Goal: Answer question/provide support: Share knowledge or assist other users

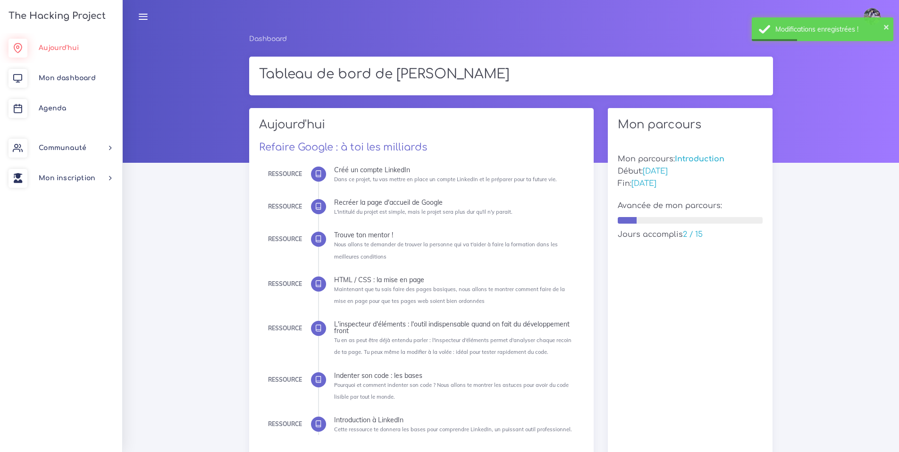
click at [73, 43] on link "Aujourd'hui" at bounding box center [61, 48] width 122 height 30
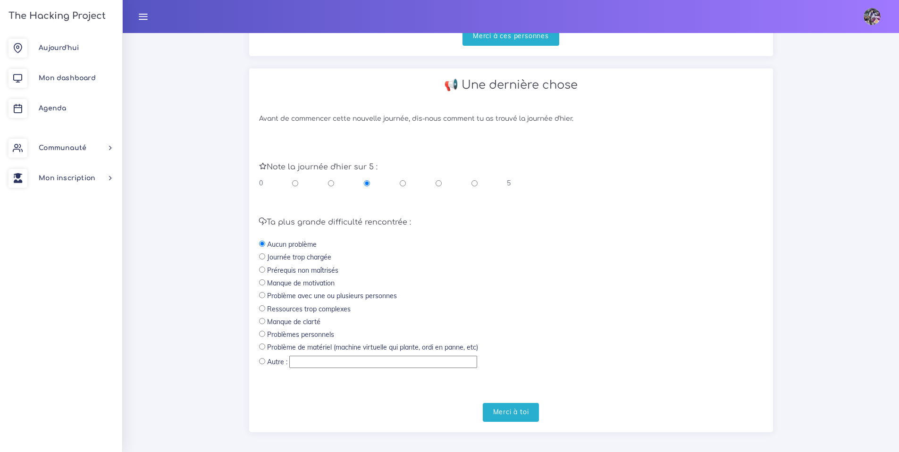
scroll to position [294, 0]
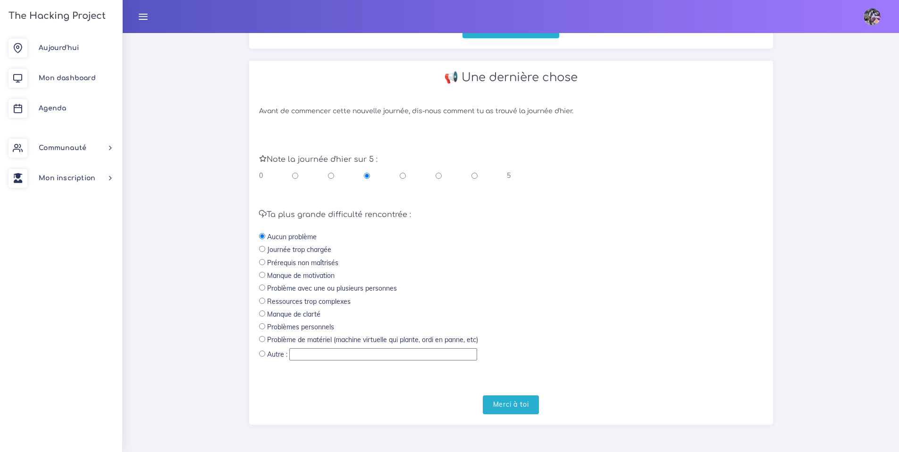
click at [406, 176] on div "0 5" at bounding box center [385, 175] width 252 height 9
click at [403, 174] on input "radio" at bounding box center [403, 175] width 6 height 9
radio input "true"
click at [368, 175] on input "radio" at bounding box center [367, 175] width 6 height 9
radio input "true"
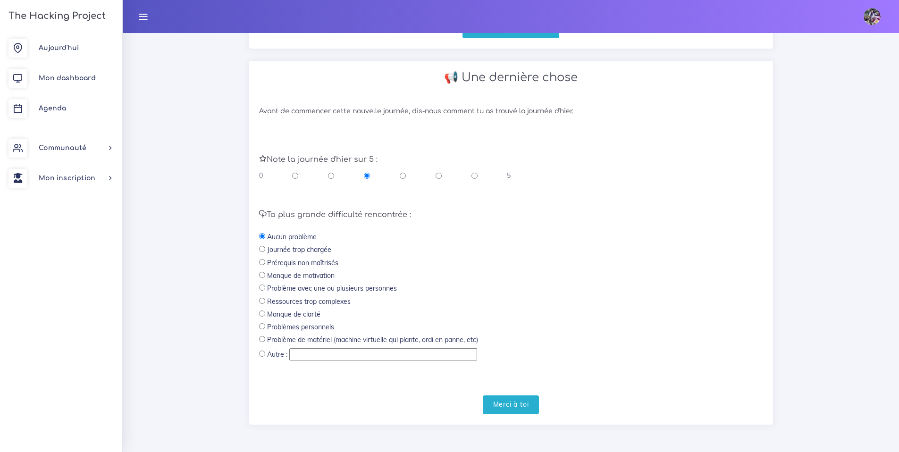
click at [338, 264] on div "Ta plus grande difficulté rencontrée : Aucun problème Journée trop chargée Prér…" at bounding box center [511, 286] width 504 height 152
click at [336, 264] on label "Prérequis non maîtrisés" at bounding box center [302, 262] width 71 height 9
click at [263, 261] on input "radio" at bounding box center [262, 262] width 6 height 6
radio input "true"
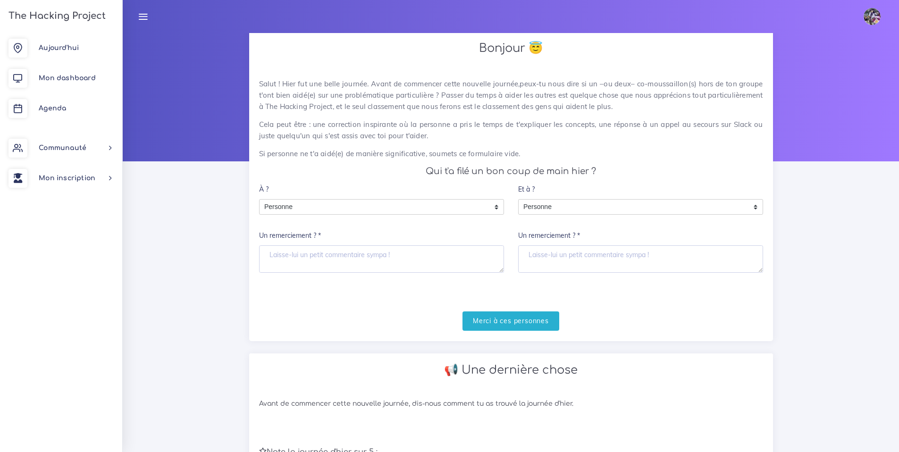
scroll to position [2, 0]
click at [63, 77] on span "Mon dashboard" at bounding box center [67, 78] width 57 height 7
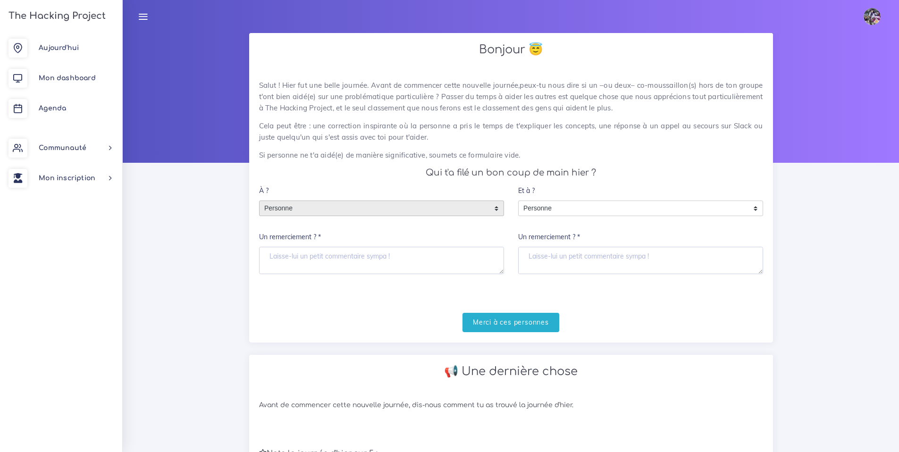
click at [385, 206] on span "Personne" at bounding box center [375, 208] width 230 height 15
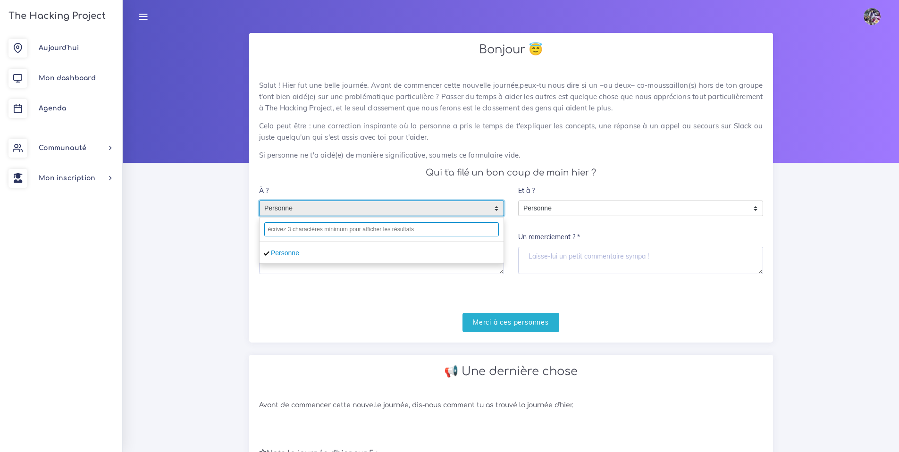
click at [339, 232] on input "text" at bounding box center [381, 229] width 235 height 14
click at [349, 231] on input "text" at bounding box center [381, 229] width 235 height 14
click at [336, 210] on span "Personne" at bounding box center [375, 208] width 230 height 15
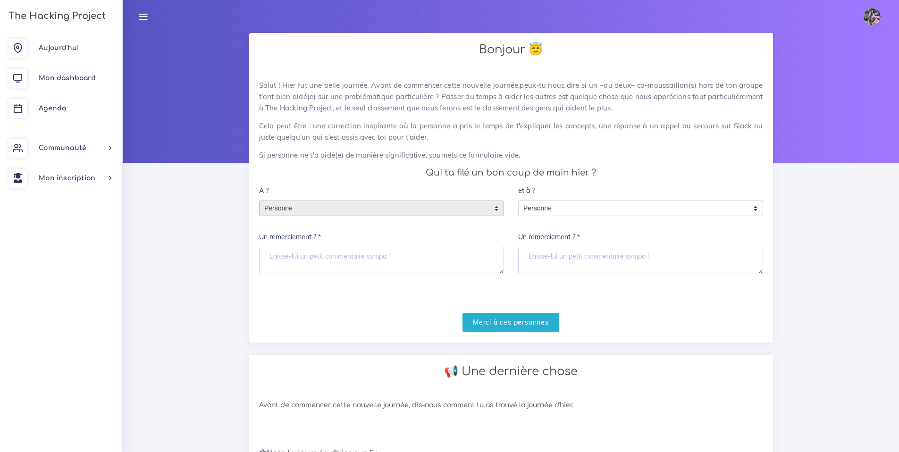
click at [337, 209] on span "Personne" at bounding box center [375, 208] width 230 height 15
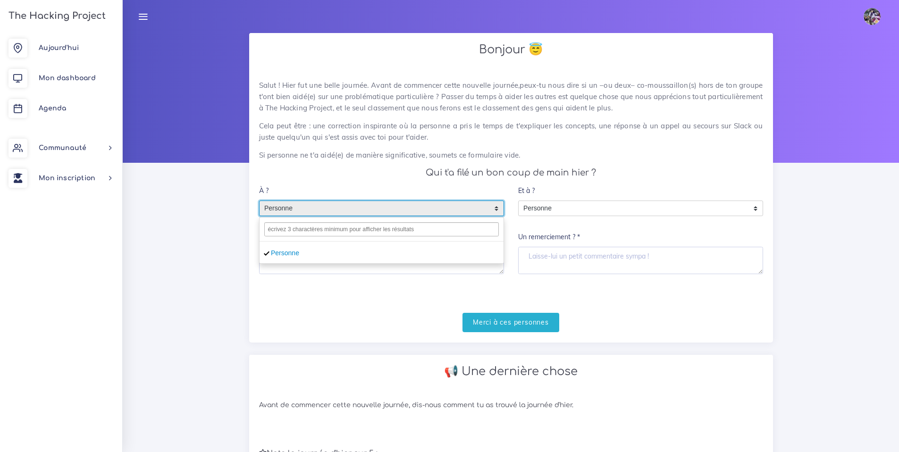
click at [331, 219] on div at bounding box center [382, 230] width 244 height 24
click at [330, 227] on input "text" at bounding box center [381, 229] width 235 height 14
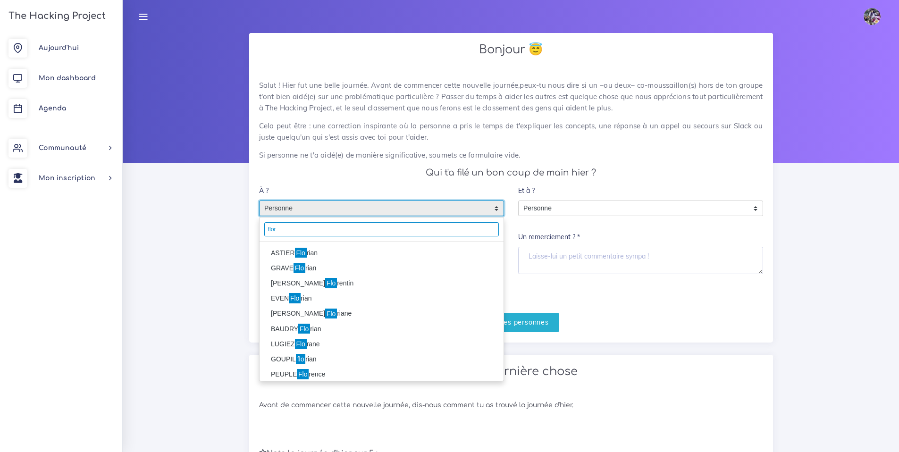
type input "flor"
click at [314, 246] on li "ASTIER Flo rian" at bounding box center [382, 252] width 244 height 15
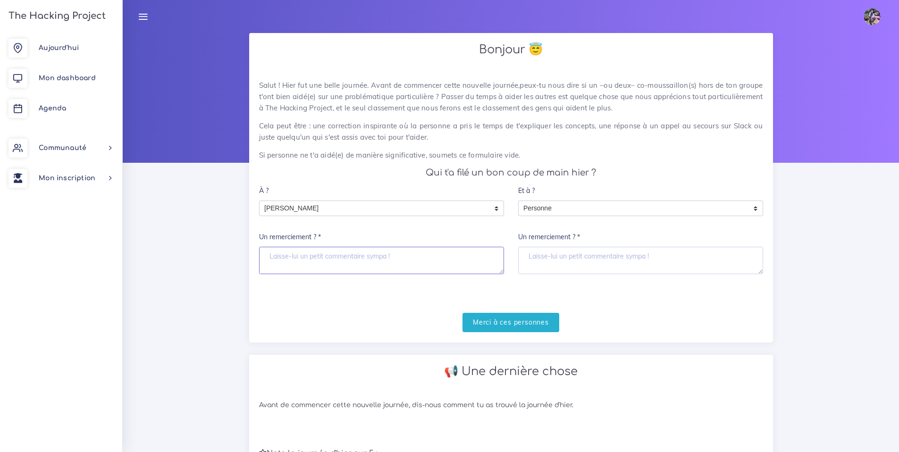
click at [313, 253] on textarea "Un remerciement ? *" at bounding box center [381, 260] width 245 height 27
type textarea "m"
type textarea "Merci pour les demonstrations toute la journée."
click at [422, 260] on textarea "Merci pour les demonstrations toute la journée." at bounding box center [381, 260] width 245 height 27
click at [560, 210] on span "Personne" at bounding box center [634, 208] width 230 height 15
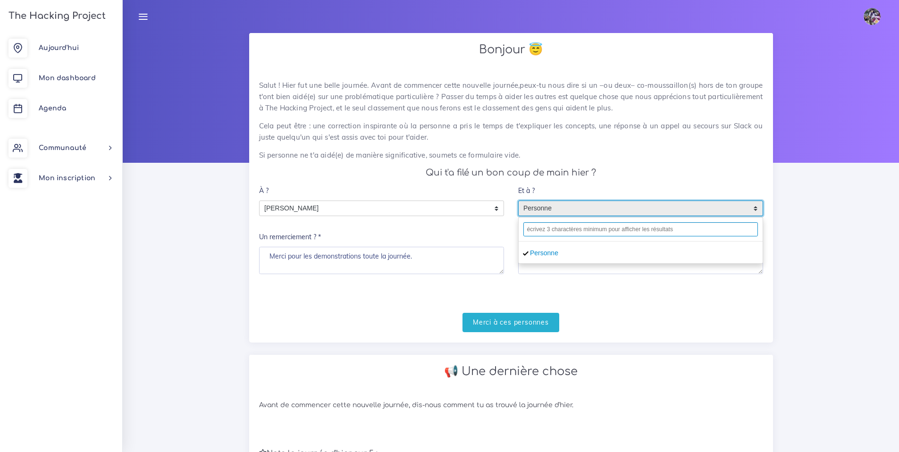
click at [559, 235] on input "text" at bounding box center [640, 229] width 235 height 14
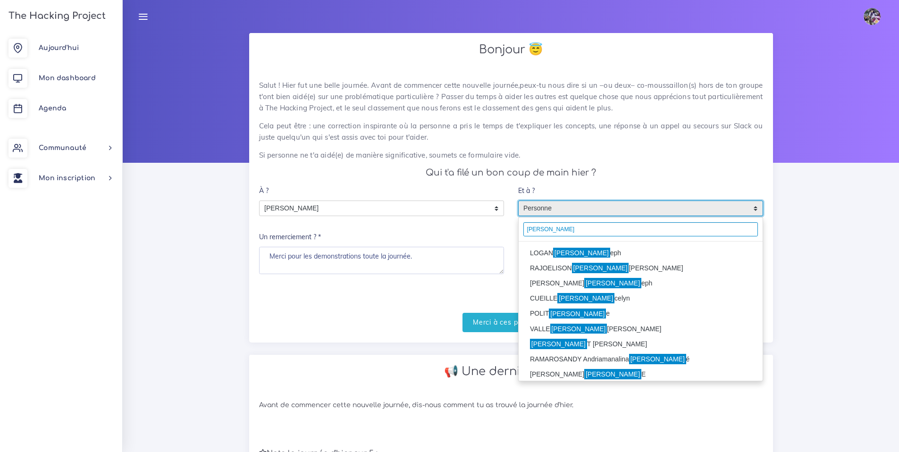
type input "jos"
click at [555, 253] on mark "Jos" at bounding box center [581, 253] width 57 height 10
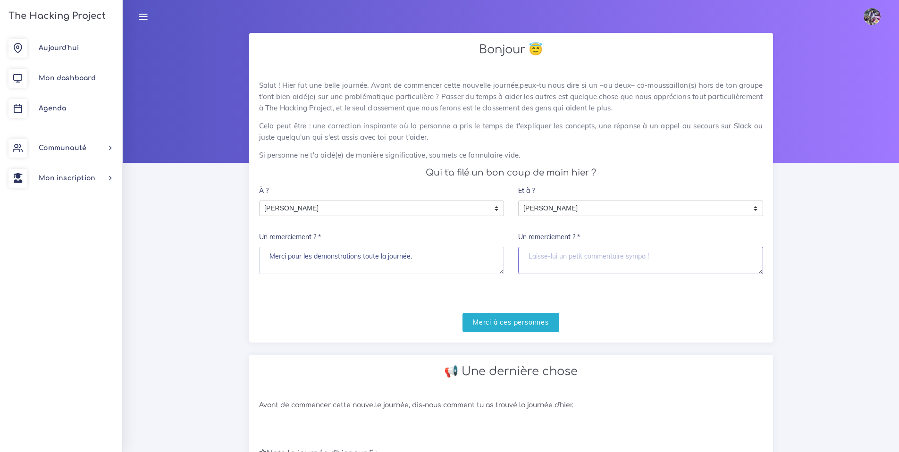
click at [552, 254] on textarea "Un remerciement ? *" at bounding box center [640, 260] width 245 height 27
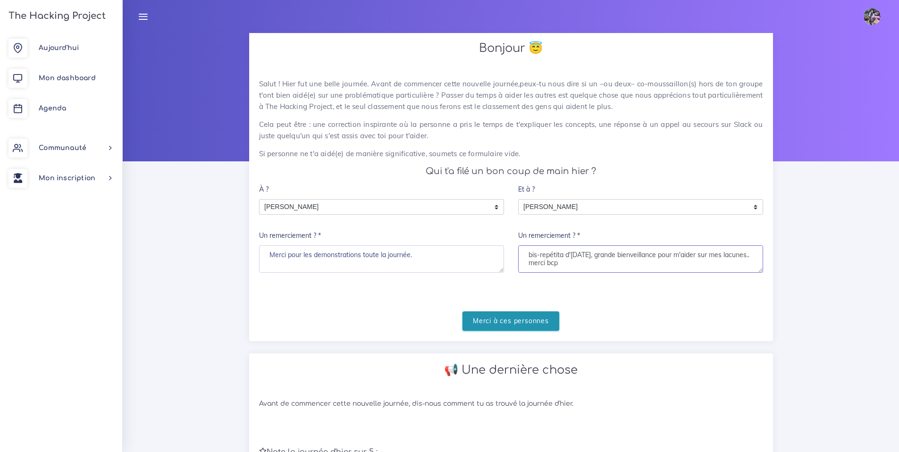
scroll to position [2, 0]
type textarea "bis-repétita d'hier, grande bienveillance pour m'aider sur mes lacunes.. merci …"
click at [522, 314] on input "Merci à ces personnes" at bounding box center [510, 320] width 97 height 19
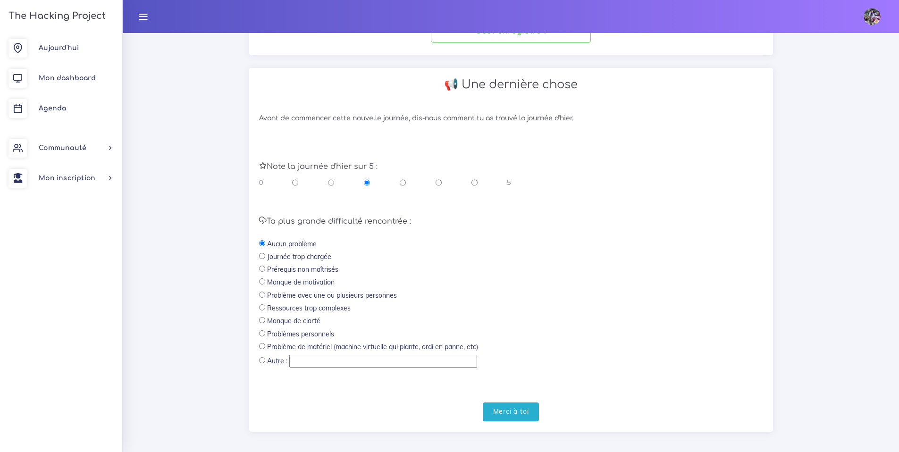
scroll to position [164, 0]
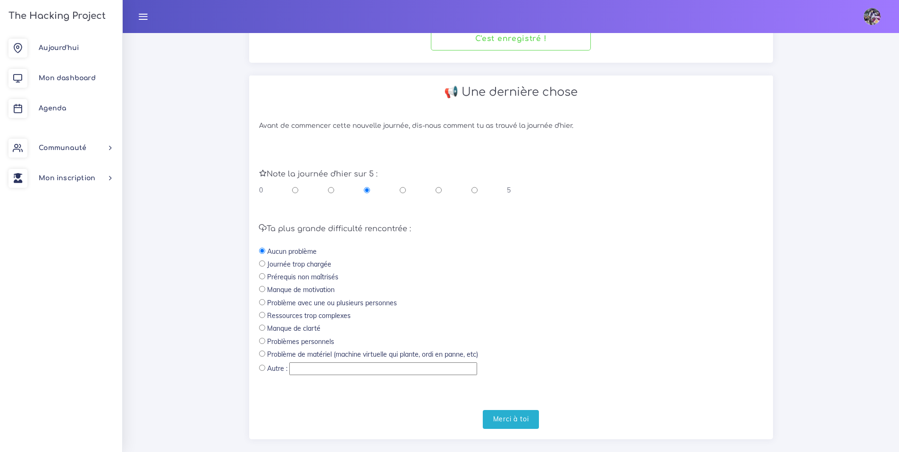
click at [297, 282] on div "Ta plus grande difficulté rencontrée : Aucun problème Journée trop chargée Prér…" at bounding box center [511, 301] width 504 height 152
click at [297, 278] on label "Prérequis non maîtrisés" at bounding box center [302, 276] width 71 height 9
click at [262, 278] on input "radio" at bounding box center [262, 276] width 6 height 6
radio input "true"
click at [496, 413] on input "Merci à toi" at bounding box center [511, 419] width 57 height 19
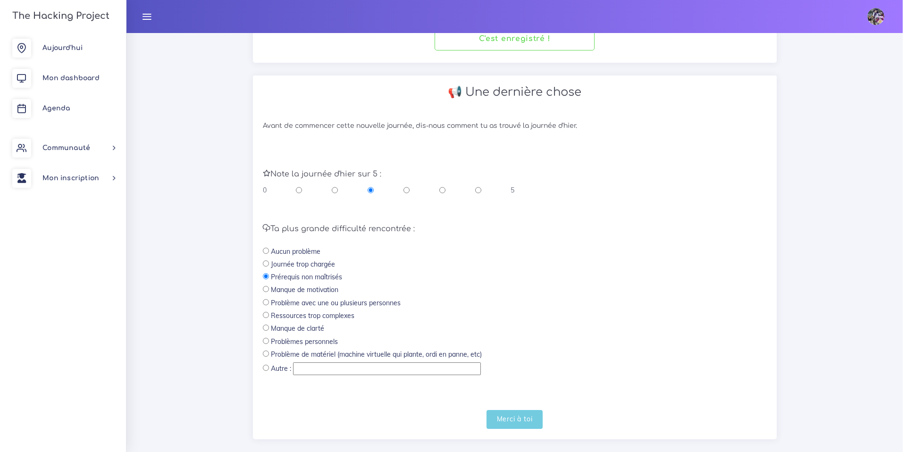
scroll to position [0, 0]
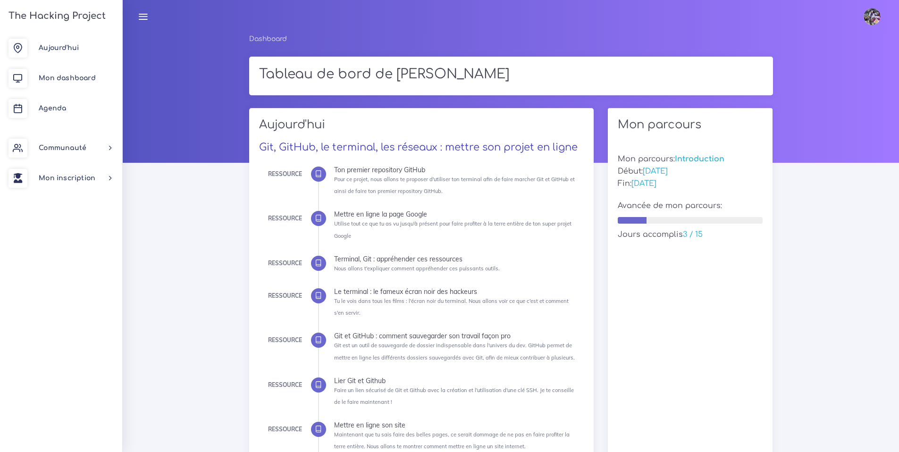
click at [392, 145] on link "Git, GitHub, le terminal, les réseaux : mettre son projet en ligne" at bounding box center [418, 147] width 319 height 11
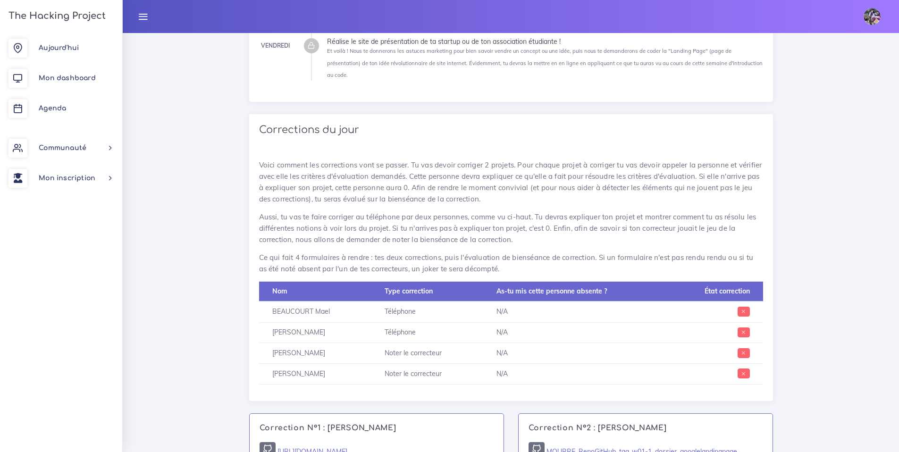
scroll to position [387, 0]
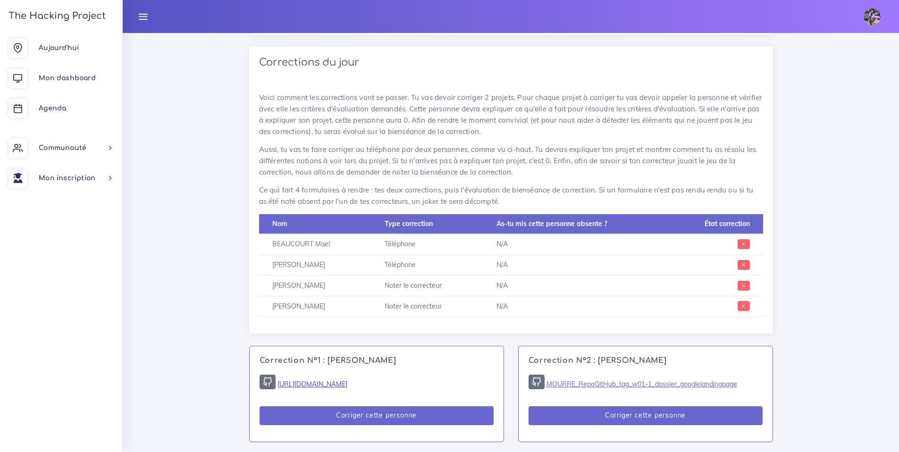
click at [347, 380] on link "[URL][DOMAIN_NAME]" at bounding box center [312, 384] width 70 height 8
click at [597, 380] on link "MOURRE_RepoGitHub_tag_w01-1_dossier_googlelandingpage" at bounding box center [641, 384] width 191 height 8
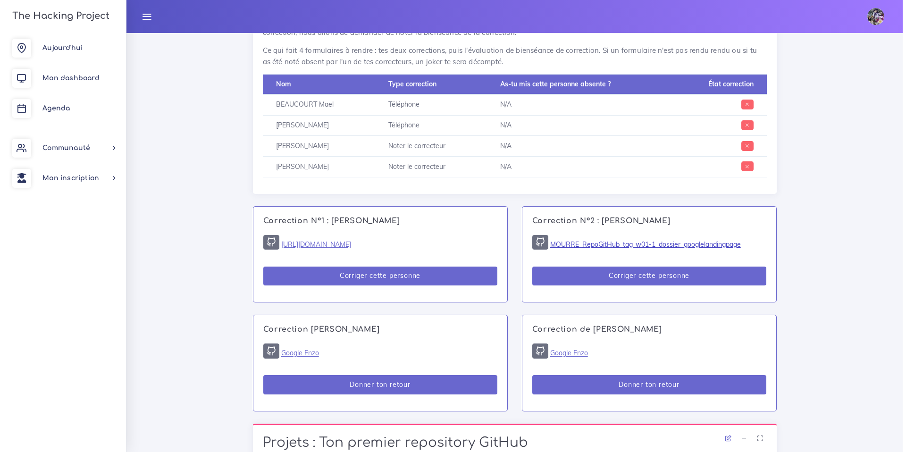
scroll to position [519, 0]
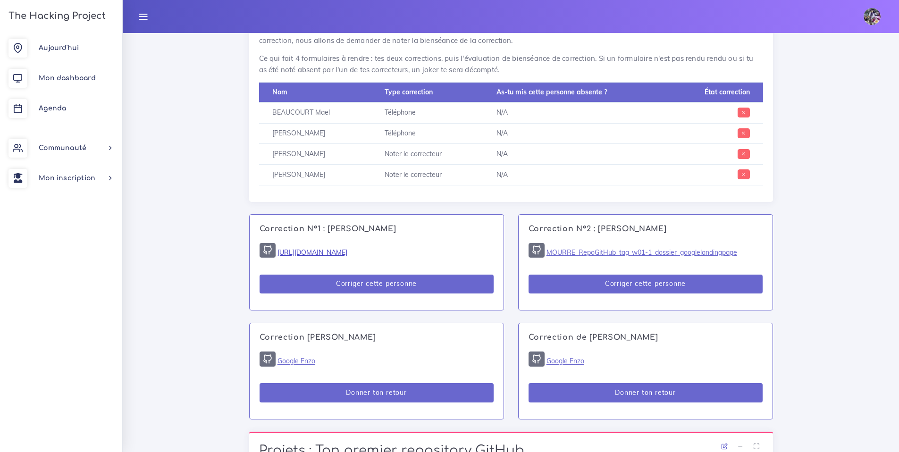
click at [347, 248] on link "[URL][DOMAIN_NAME]" at bounding box center [312, 252] width 70 height 8
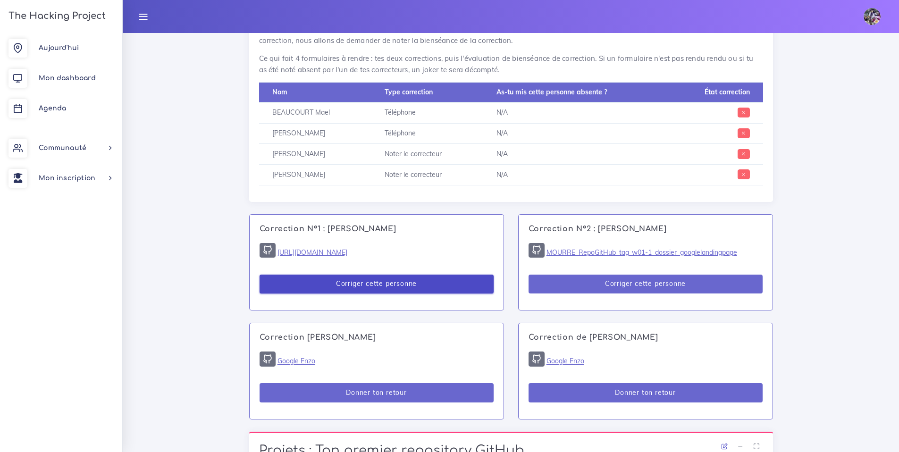
click at [448, 275] on button "Corriger cette personne" at bounding box center [377, 284] width 234 height 19
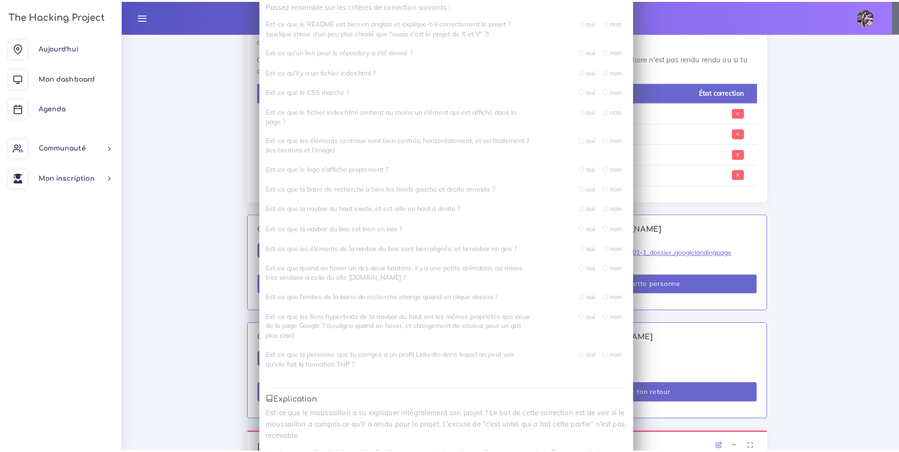
scroll to position [0, 0]
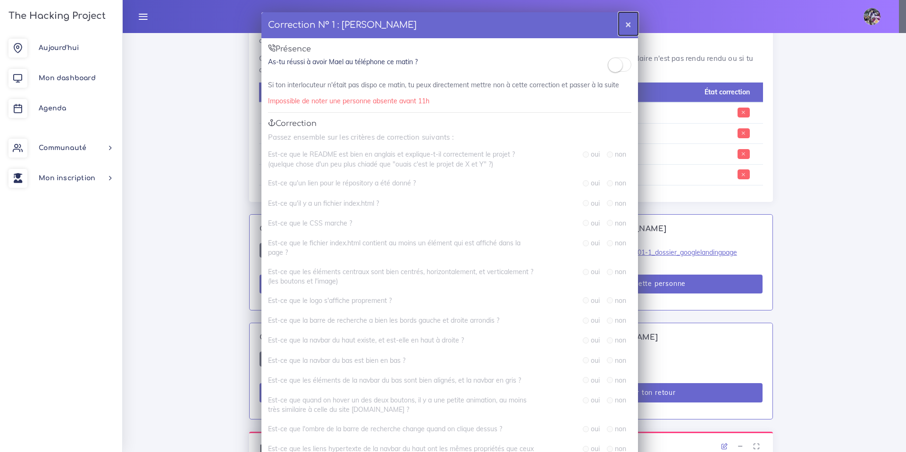
click at [619, 26] on button "×" at bounding box center [628, 23] width 19 height 23
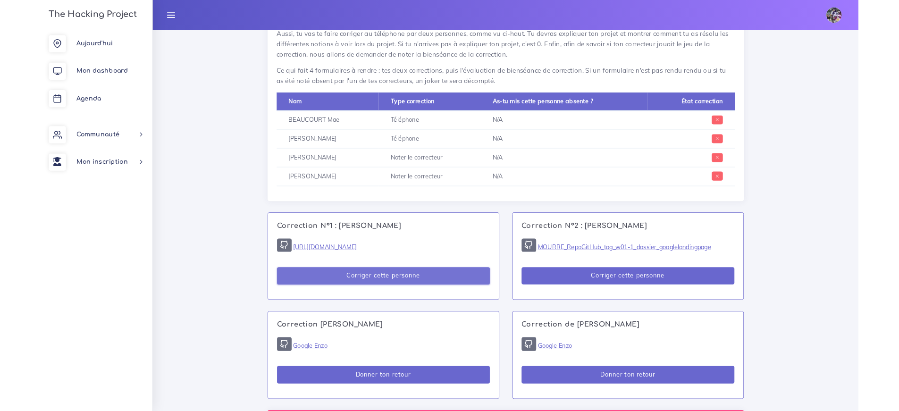
scroll to position [518, 0]
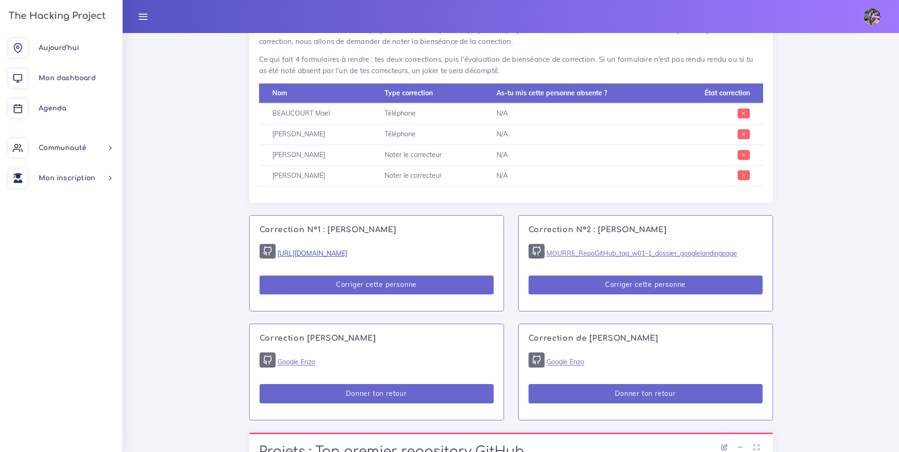
click at [347, 249] on link "[URL][DOMAIN_NAME]" at bounding box center [312, 253] width 70 height 8
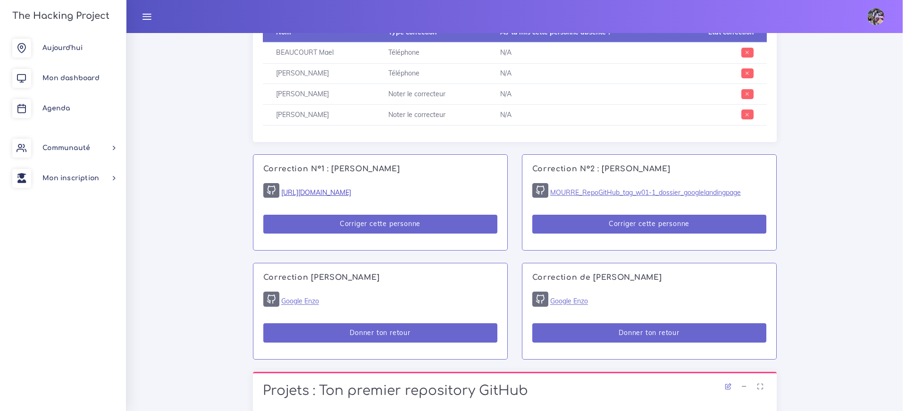
scroll to position [584, 0]
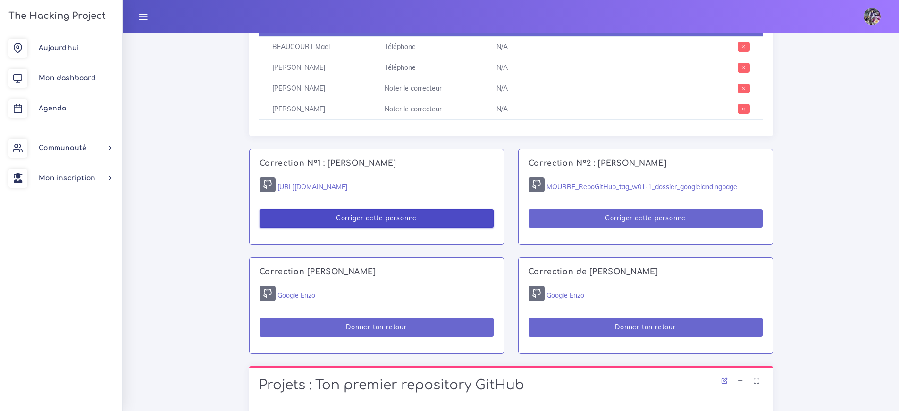
click at [412, 209] on button "Corriger cette personne" at bounding box center [377, 218] width 234 height 19
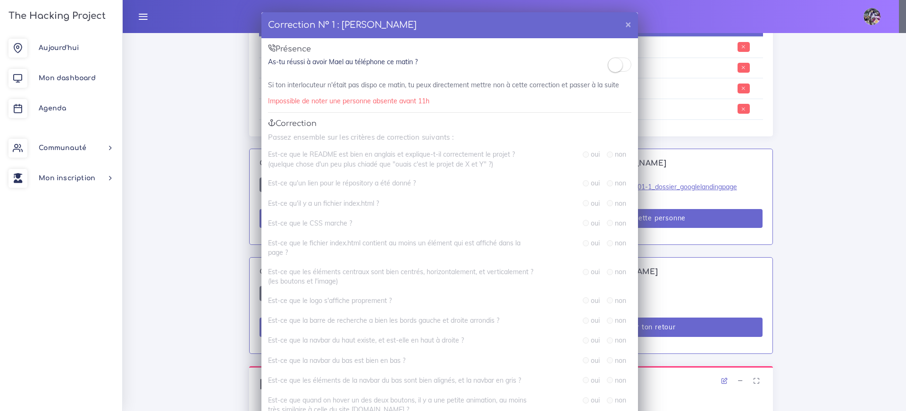
click at [608, 62] on small at bounding box center [615, 65] width 14 height 14
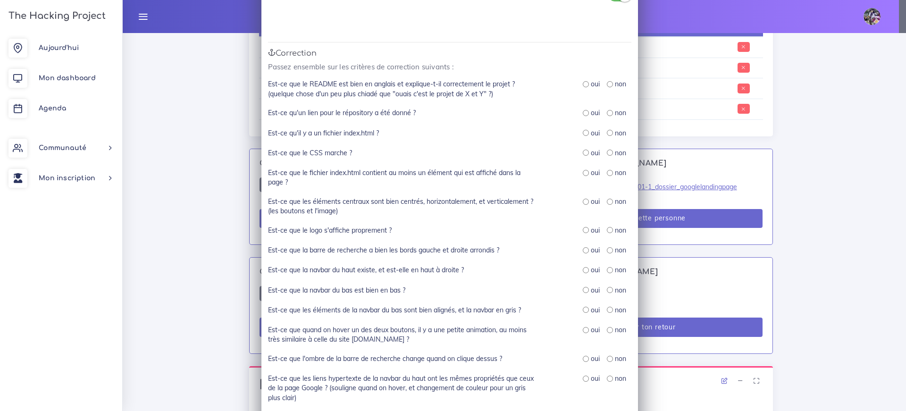
scroll to position [0, 0]
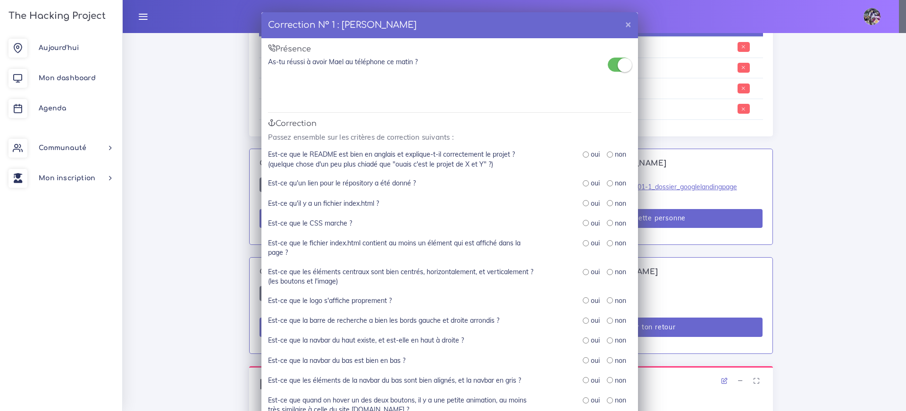
click at [584, 153] on input "radio" at bounding box center [586, 154] width 6 height 6
radio input "true"
click at [583, 185] on input "radio" at bounding box center [586, 183] width 6 height 6
radio input "true"
click at [608, 185] on input "radio" at bounding box center [610, 183] width 6 height 6
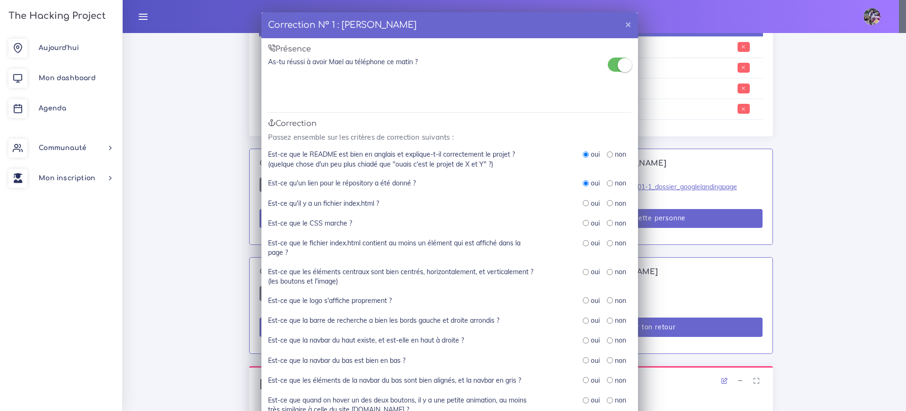
radio input "true"
click at [583, 203] on input "radio" at bounding box center [586, 203] width 6 height 6
radio input "true"
click at [583, 227] on div "oui" at bounding box center [591, 222] width 17 height 9
click at [583, 225] on input "radio" at bounding box center [586, 223] width 6 height 6
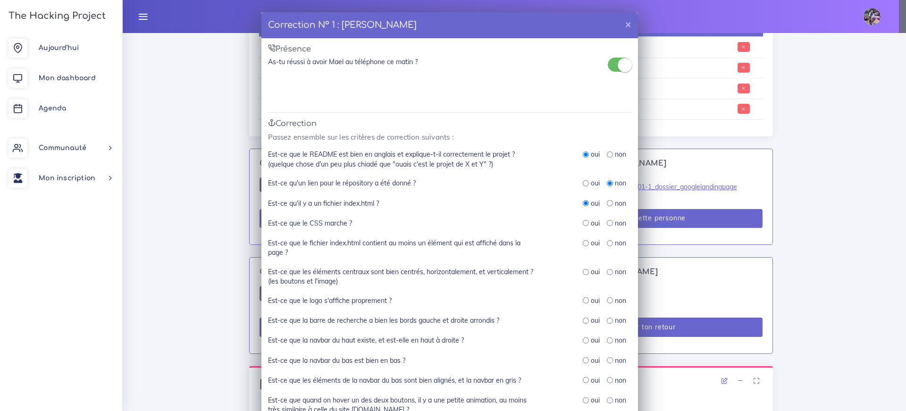
radio input "true"
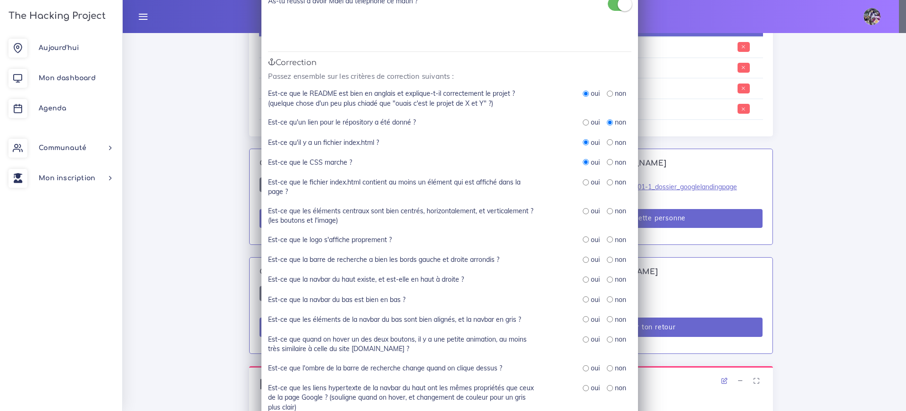
scroll to position [102, 0]
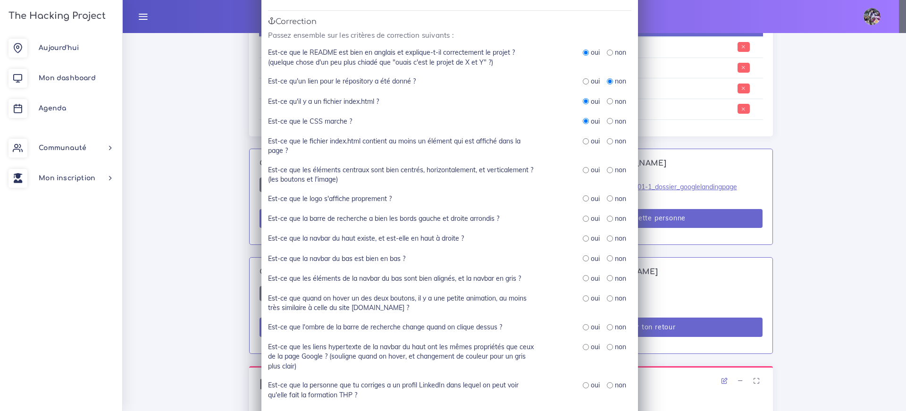
click at [583, 143] on input "radio" at bounding box center [586, 141] width 6 height 6
radio input "true"
click at [583, 169] on input "radio" at bounding box center [586, 170] width 6 height 6
radio input "true"
click at [583, 201] on input "radio" at bounding box center [586, 198] width 6 height 6
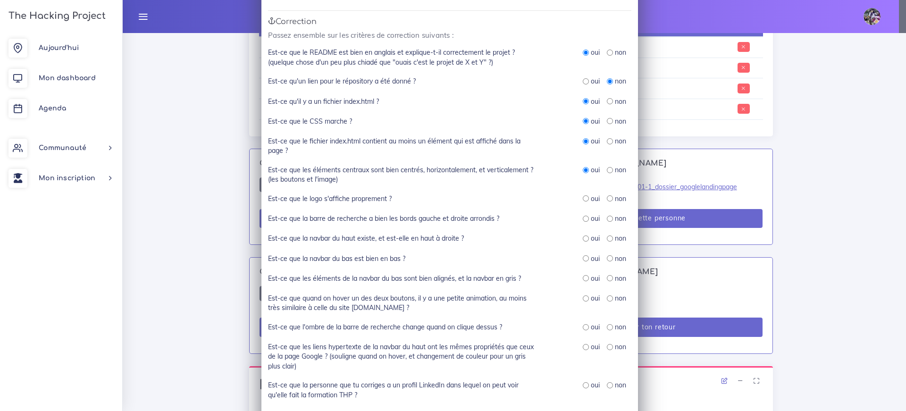
radio input "true"
click at [583, 220] on input "radio" at bounding box center [586, 219] width 6 height 6
radio input "true"
click at [583, 239] on input "radio" at bounding box center [586, 238] width 6 height 6
radio input "true"
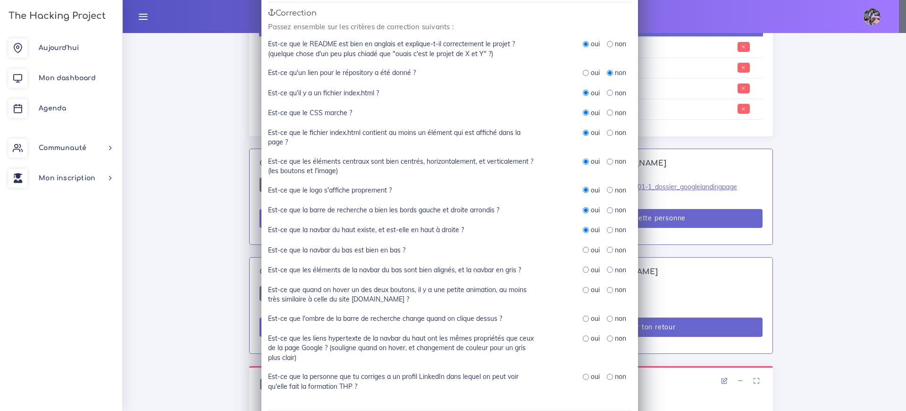
scroll to position [111, 0]
click at [591, 248] on label "oui" at bounding box center [595, 248] width 9 height 9
click at [610, 246] on div "non" at bounding box center [616, 248] width 19 height 9
click at [607, 248] on input "radio" at bounding box center [610, 249] width 6 height 6
radio input "true"
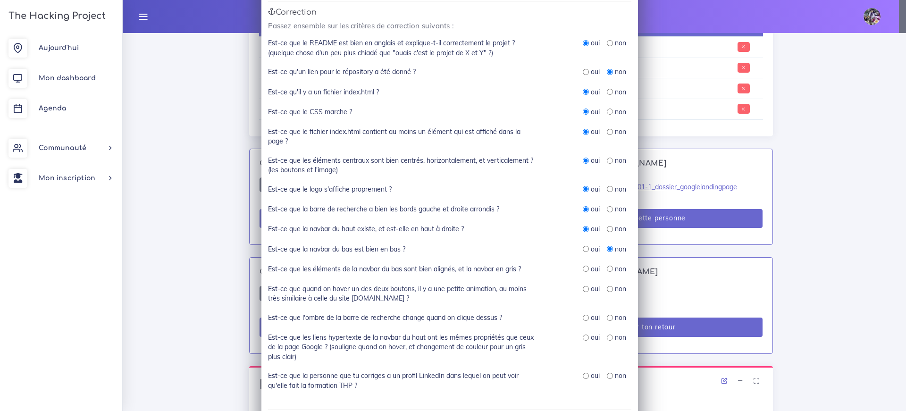
click at [607, 269] on input "radio" at bounding box center [610, 269] width 6 height 6
radio input "true"
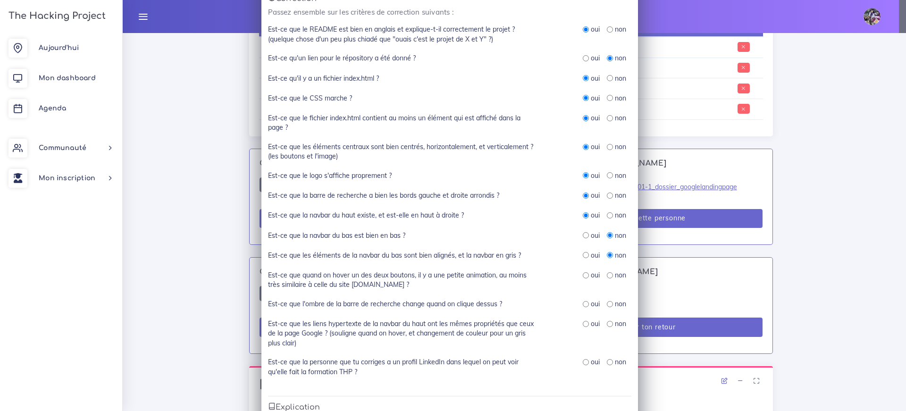
scroll to position [127, 0]
click at [607, 276] on input "radio" at bounding box center [610, 273] width 6 height 6
radio input "true"
click at [586, 272] on div "oui" at bounding box center [591, 273] width 17 height 9
click at [585, 273] on input "radio" at bounding box center [586, 273] width 6 height 6
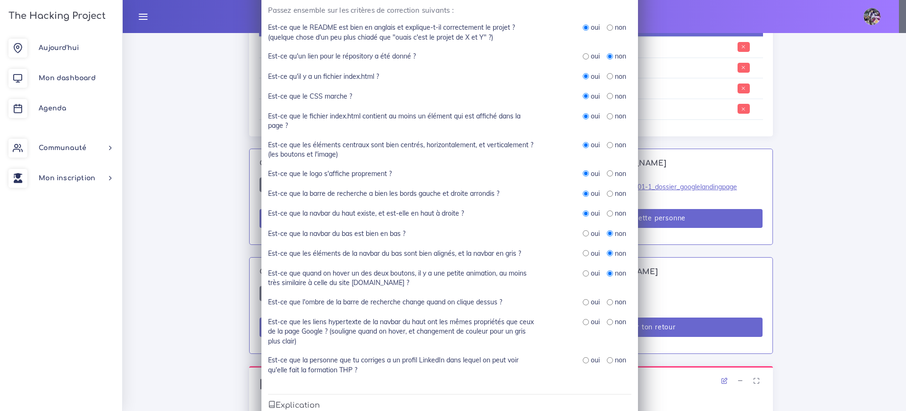
radio input "true"
click at [584, 302] on input "radio" at bounding box center [586, 302] width 6 height 6
radio input "true"
click at [610, 318] on div "non" at bounding box center [616, 321] width 19 height 9
click at [609, 320] on div "non" at bounding box center [616, 321] width 19 height 9
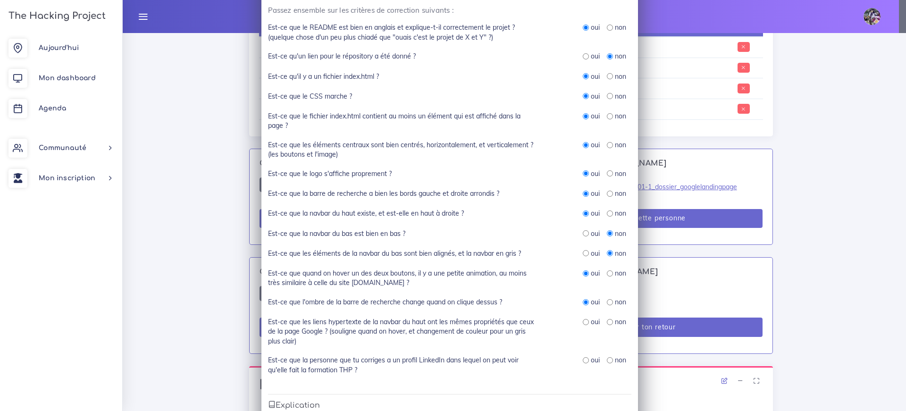
click at [608, 321] on input "radio" at bounding box center [610, 322] width 6 height 6
radio input "true"
click at [583, 359] on input "radio" at bounding box center [586, 360] width 6 height 6
radio input "true"
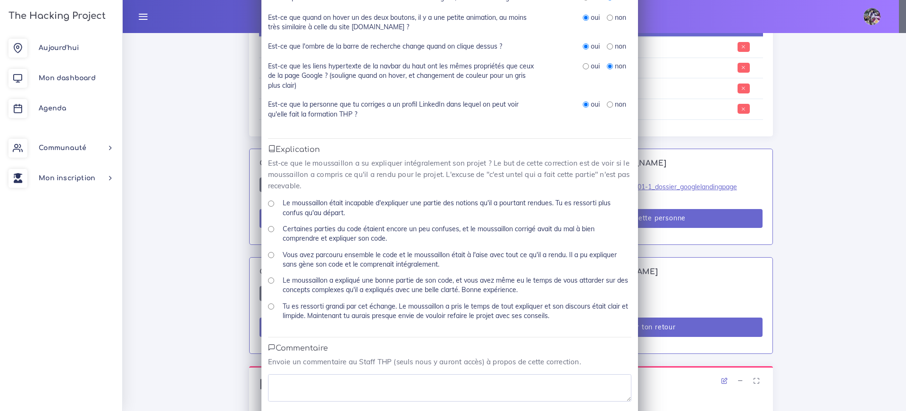
scroll to position [384, 0]
click at [275, 309] on div "Tu es ressorti grandi par cet échange. Le moussaillon a pris le temps de tout e…" at bounding box center [449, 314] width 363 height 26
click at [270, 306] on div "Tu es ressorti grandi par cet échange. Le moussaillon a pris le temps de tout e…" at bounding box center [449, 314] width 363 height 26
click at [269, 305] on input "Tu es ressorti grandi par cet échange. Le moussaillon a pris le temps de tout e…" at bounding box center [271, 305] width 6 height 6
radio input "true"
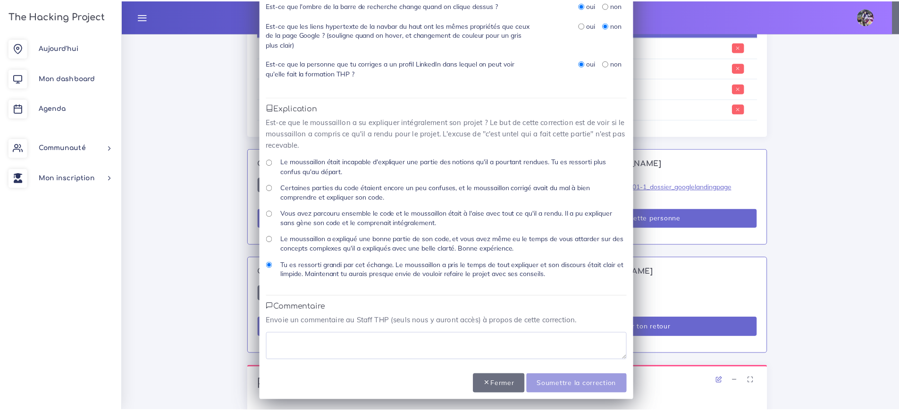
scroll to position [425, 0]
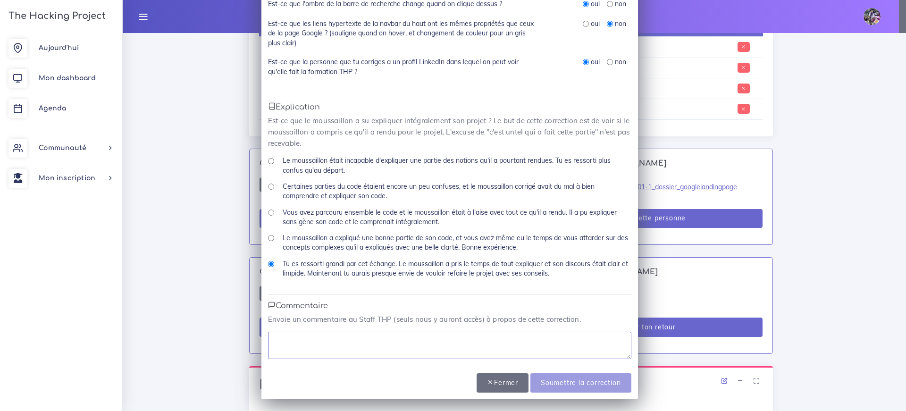
click at [405, 338] on textarea at bounding box center [449, 345] width 363 height 27
click at [381, 350] on textarea "très serieux et appliqué," at bounding box center [449, 345] width 363 height 27
click at [380, 348] on textarea "très sérieux et appliqué, il a été" at bounding box center [449, 345] width 363 height 27
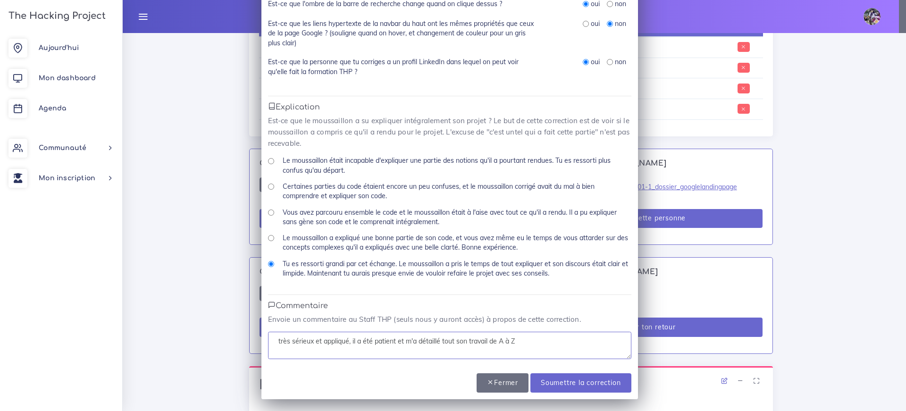
type textarea "très sérieux et appliqué, il a été patient et m'a détaillé tout son travail de …"
click at [273, 243] on div "Le moussaillon a expliqué une bonne partie de son code, et vous avez même eu le…" at bounding box center [449, 246] width 363 height 26
click at [271, 242] on div "Le moussaillon a expliqué une bonne partie de son code, et vous avez même eu le…" at bounding box center [449, 246] width 363 height 26
click at [270, 240] on div "Le moussaillon a expliqué une bonne partie de son code, et vous avez même eu le…" at bounding box center [449, 246] width 363 height 26
click at [268, 239] on input "Le moussaillon a expliqué une bonne partie de son code, et vous avez même eu le…" at bounding box center [271, 238] width 6 height 6
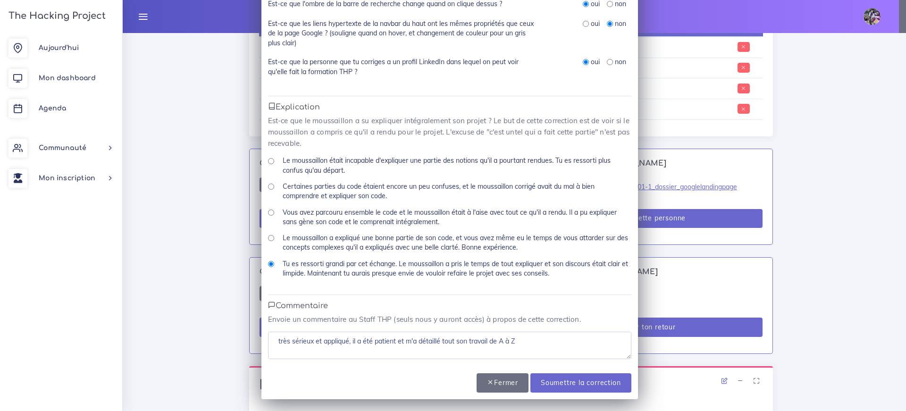
radio input "true"
click at [268, 216] on div "Vous avez parcouru ensemble le code et le moussaillon était à l'aise avec tout …" at bounding box center [449, 221] width 363 height 26
click at [268, 215] on input "Vous avez parcouru ensemble le code et le moussaillon était à l'aise avec tout …" at bounding box center [271, 213] width 6 height 6
radio input "true"
click at [544, 350] on textarea "très sérieux et appliqué, il a été patient et m'a détaillé tout son travail de …" at bounding box center [449, 345] width 363 height 27
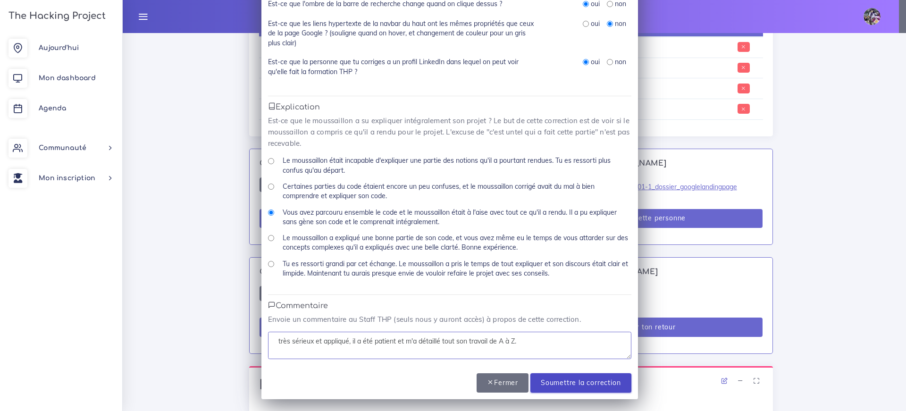
type textarea "très sérieux et appliqué, il a été patient et m'a détaillé tout son travail de …"
click at [554, 384] on input "Soumettre la correction" at bounding box center [580, 382] width 101 height 19
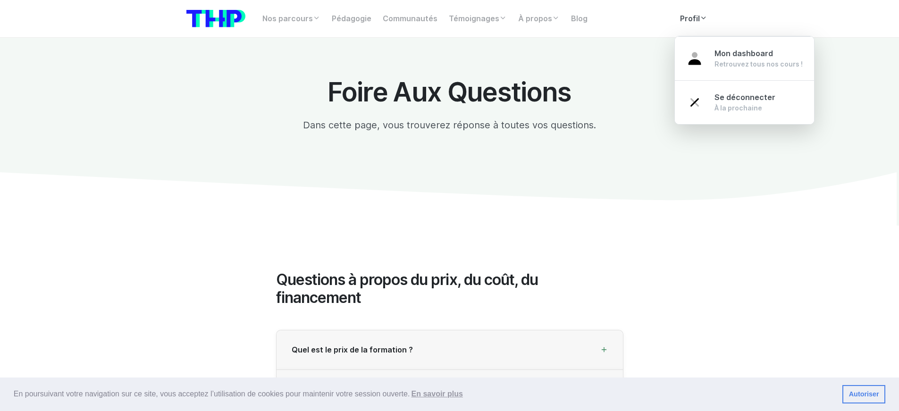
click at [676, 20] on link "Profil" at bounding box center [693, 18] width 39 height 19
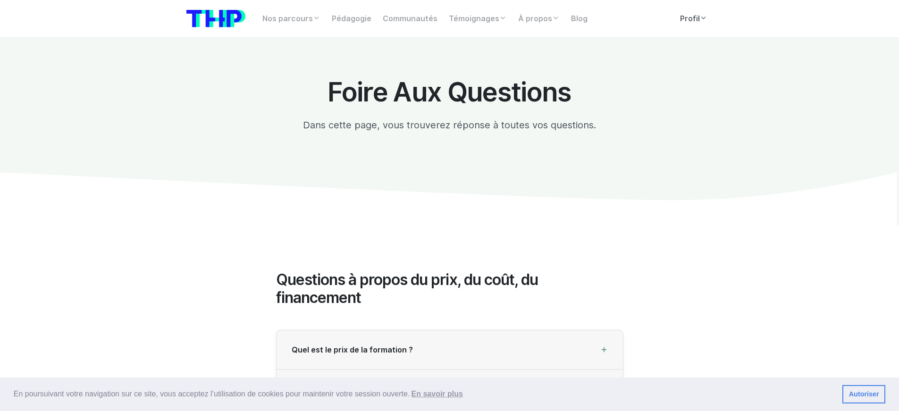
click at [675, 20] on link "Profil" at bounding box center [693, 18] width 39 height 19
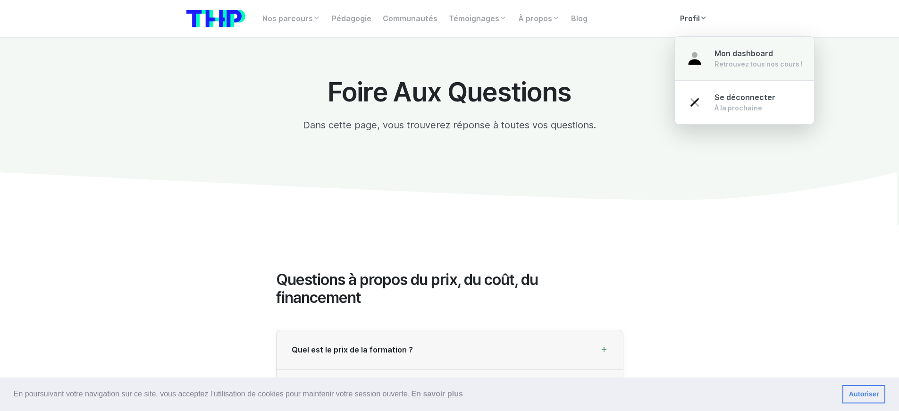
click at [725, 61] on div "Retrouvez tous nos cours !" at bounding box center [758, 63] width 88 height 9
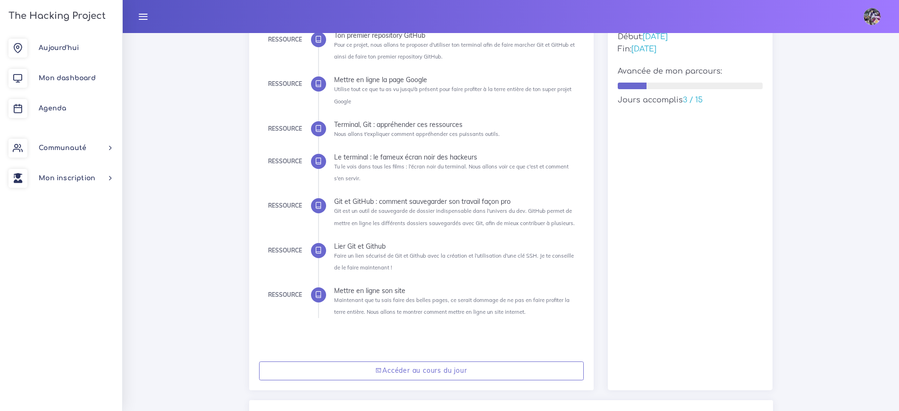
scroll to position [57, 0]
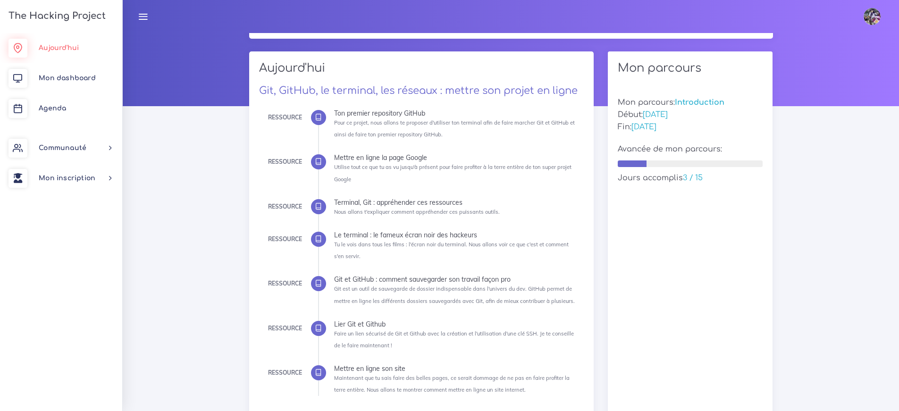
click at [74, 50] on span "Aujourd'hui" at bounding box center [59, 47] width 40 height 7
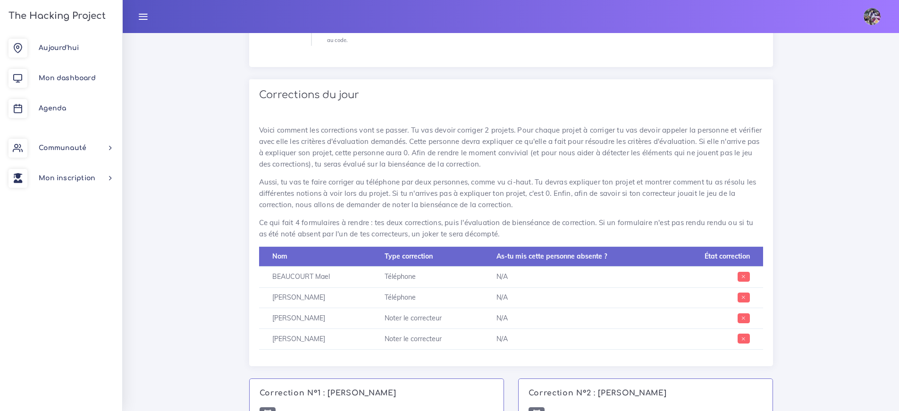
scroll to position [458, 0]
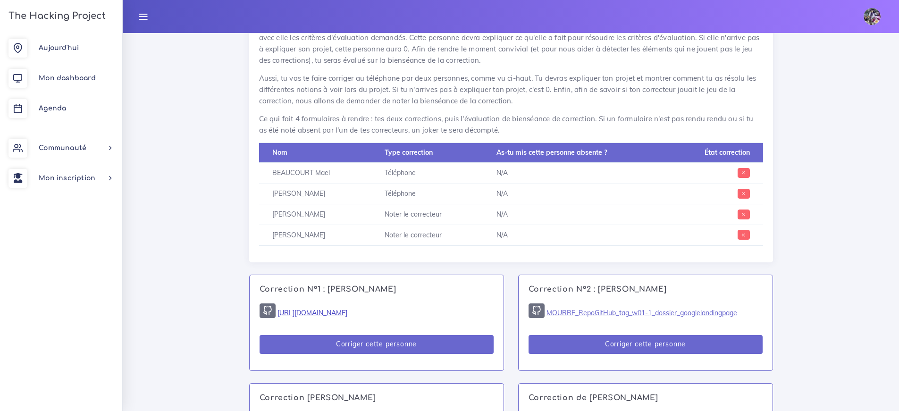
click at [347, 309] on link "[URL][DOMAIN_NAME]" at bounding box center [312, 313] width 70 height 8
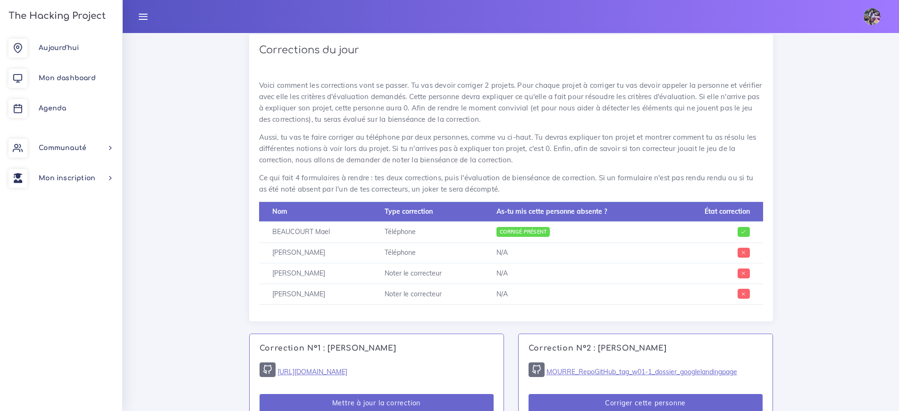
scroll to position [401, 0]
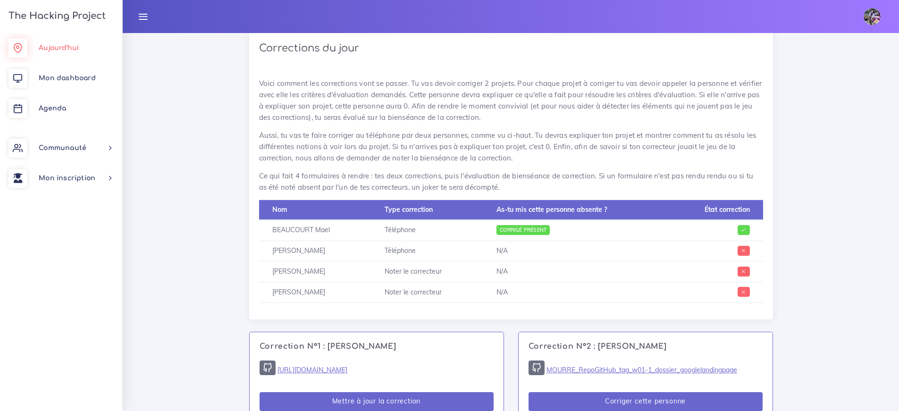
click at [76, 43] on link "Aujourd'hui" at bounding box center [61, 48] width 122 height 30
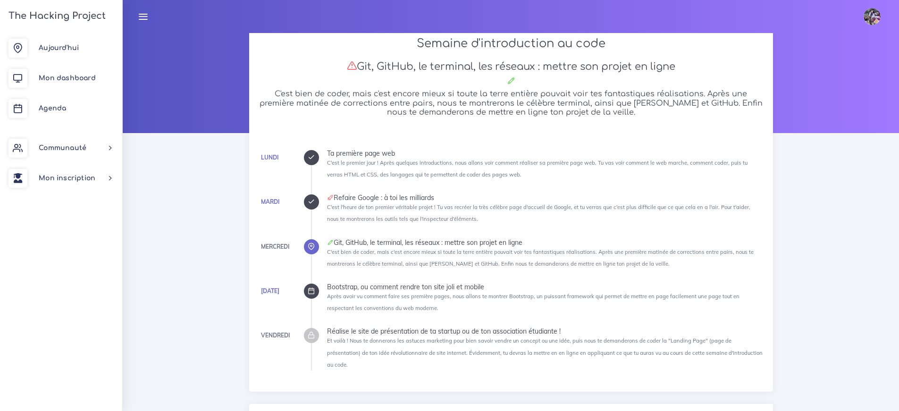
scroll to position [80, 0]
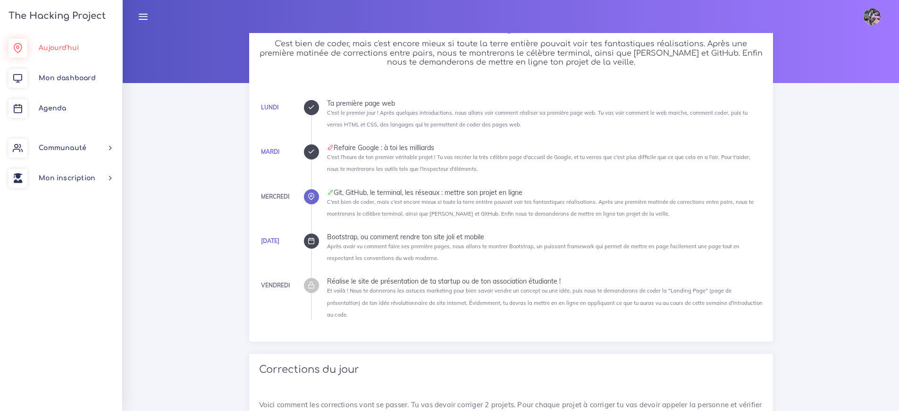
click at [67, 53] on link "Aujourd'hui" at bounding box center [61, 48] width 122 height 30
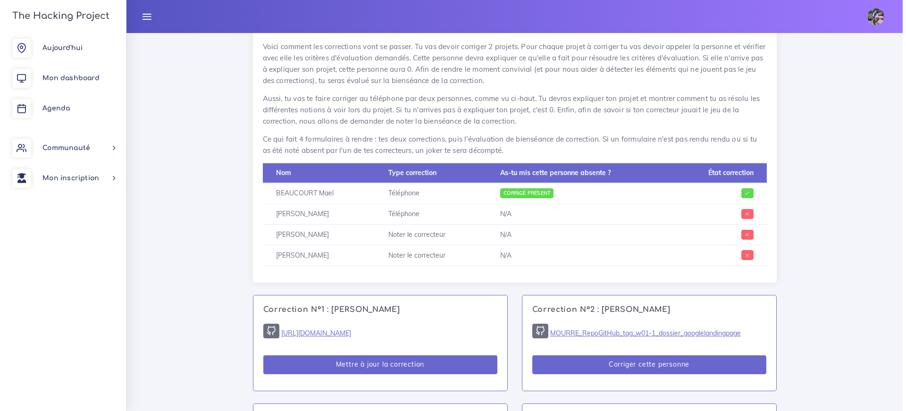
scroll to position [537, 0]
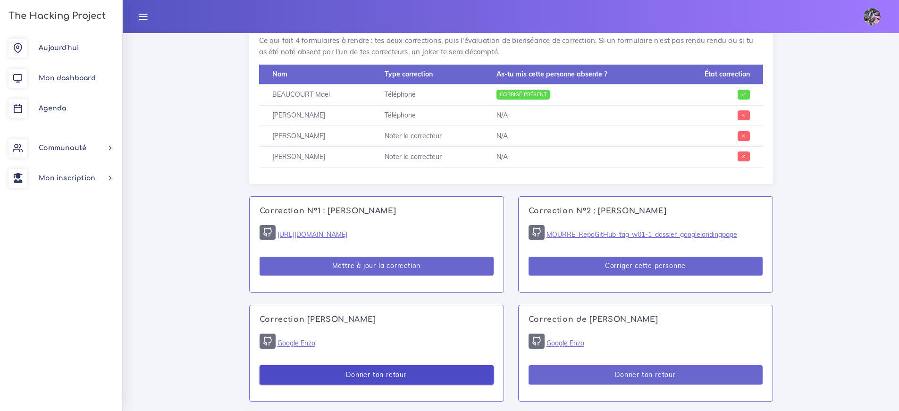
click at [368, 367] on button "Donner ton retour" at bounding box center [377, 374] width 234 height 19
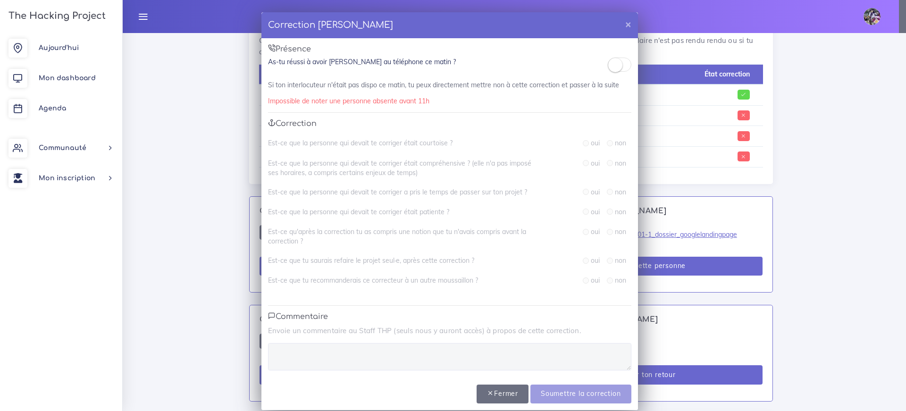
click at [615, 67] on small at bounding box center [615, 65] width 14 height 14
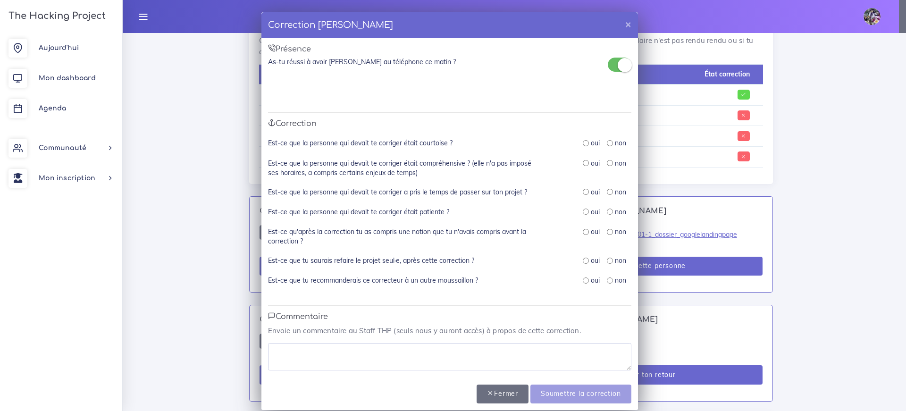
click at [584, 143] on input "radio" at bounding box center [586, 143] width 6 height 6
radio input "true"
click at [591, 163] on label "oui" at bounding box center [595, 163] width 9 height 9
click at [585, 163] on input "radio" at bounding box center [586, 163] width 6 height 6
radio input "true"
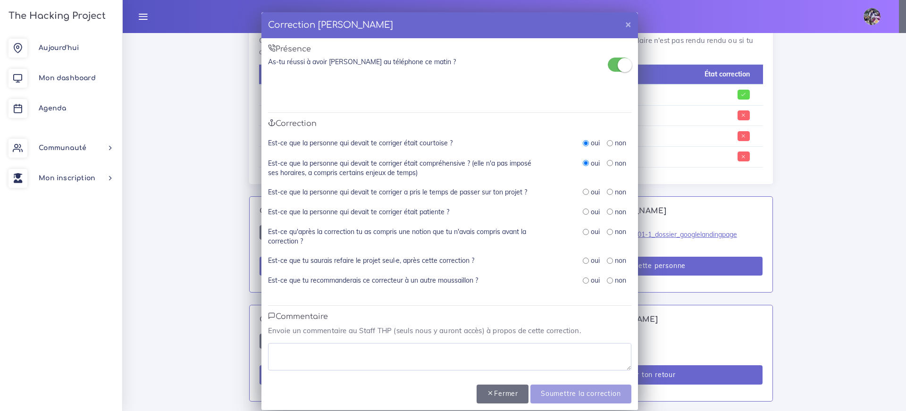
click at [583, 192] on input "radio" at bounding box center [586, 192] width 6 height 6
radio input "true"
click at [583, 210] on input "radio" at bounding box center [586, 212] width 6 height 6
radio input "true"
click at [583, 235] on input "radio" at bounding box center [586, 232] width 6 height 6
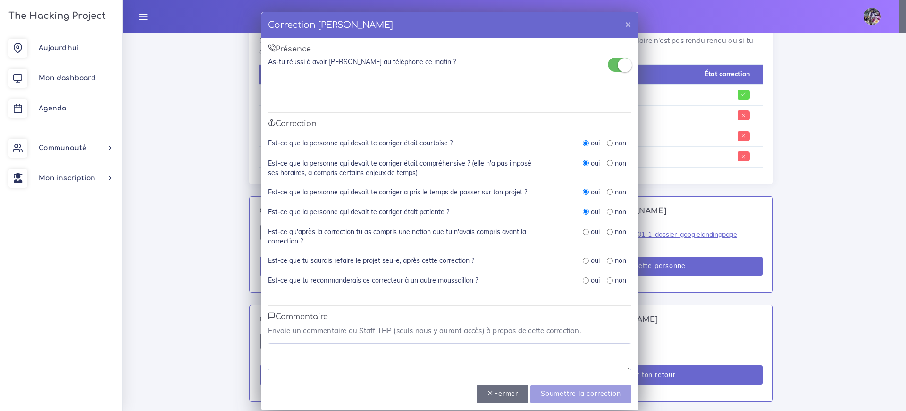
radio input "true"
click at [583, 256] on div "oui" at bounding box center [591, 260] width 17 height 9
click at [583, 262] on input "radio" at bounding box center [586, 261] width 6 height 6
radio input "true"
click at [583, 281] on input "radio" at bounding box center [586, 280] width 6 height 6
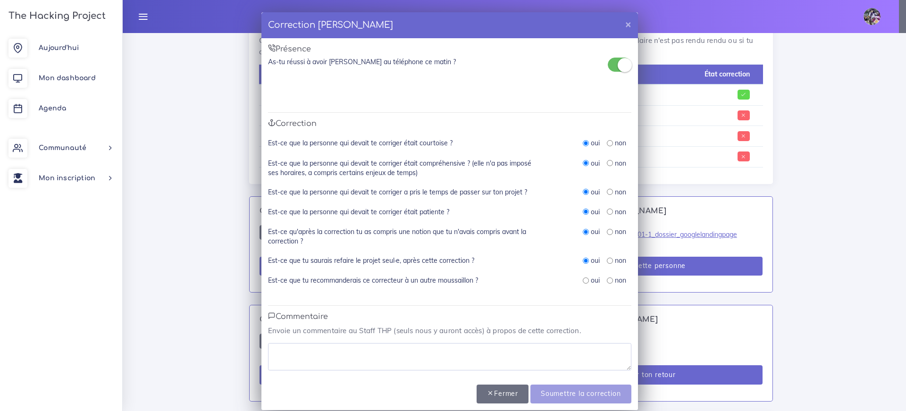
radio input "true"
click at [540, 362] on textarea at bounding box center [449, 356] width 363 height 27
type textarea "Merci pour ta bienveillance"
click at [586, 388] on input "Soumettre la correction" at bounding box center [580, 394] width 101 height 19
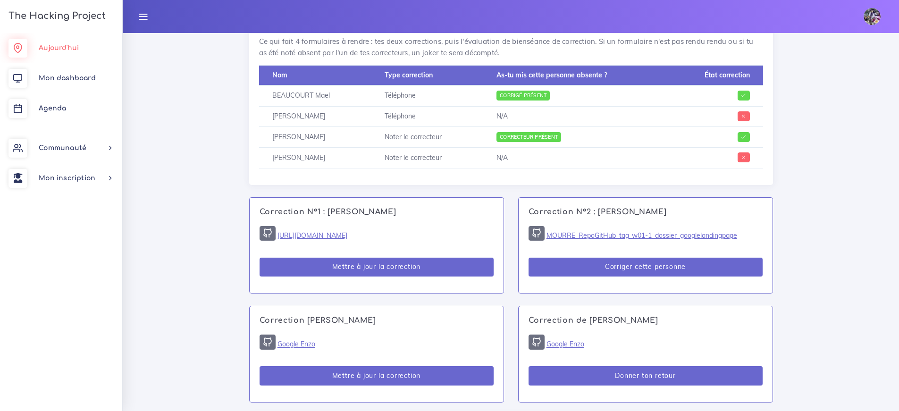
click at [70, 52] on link "Aujourd'hui" at bounding box center [61, 48] width 122 height 30
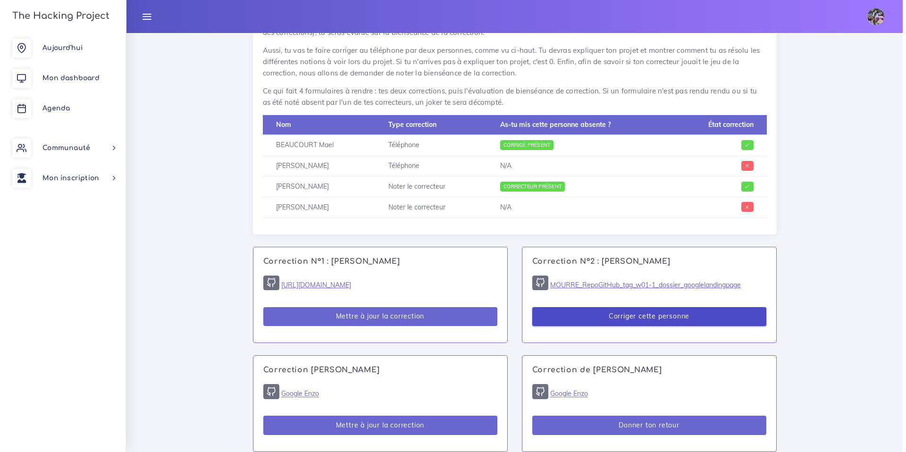
scroll to position [487, 0]
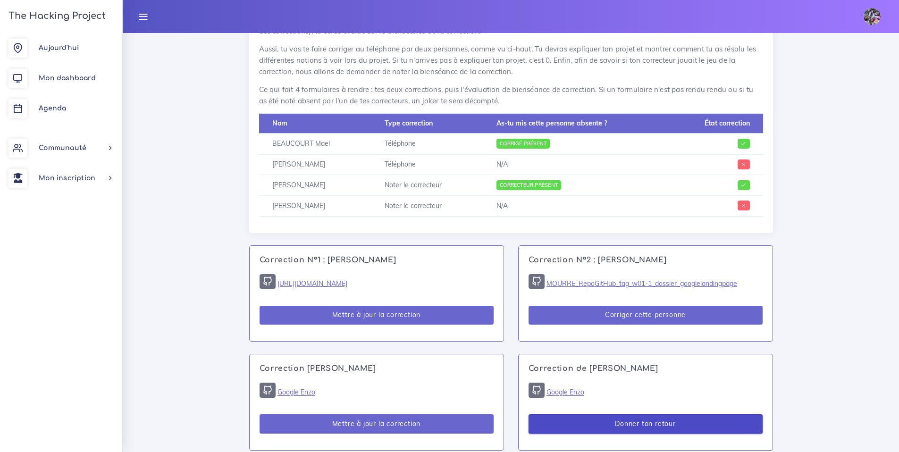
click at [613, 411] on button "Donner ton retour" at bounding box center [646, 423] width 234 height 19
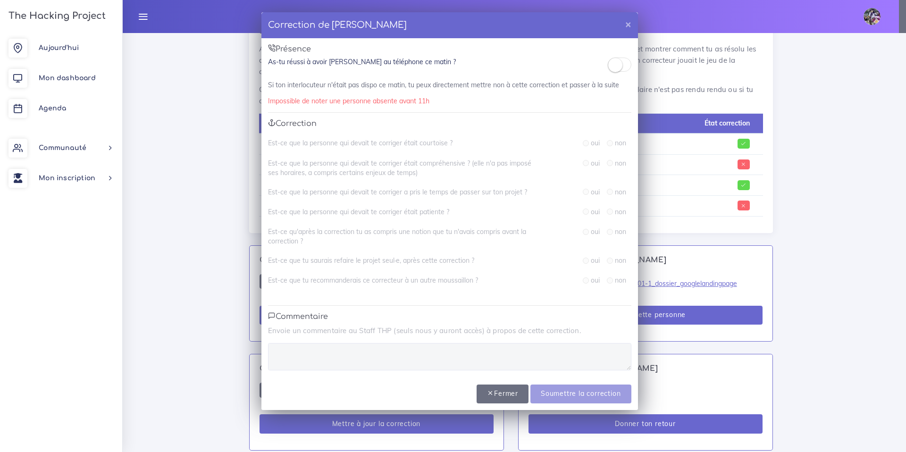
click at [604, 57] on div "Présence As-tu réussi à avoir Mamady arafan au téléphone ce matin ? Si ton inte…" at bounding box center [449, 207] width 377 height 338
click at [617, 63] on small at bounding box center [615, 65] width 14 height 14
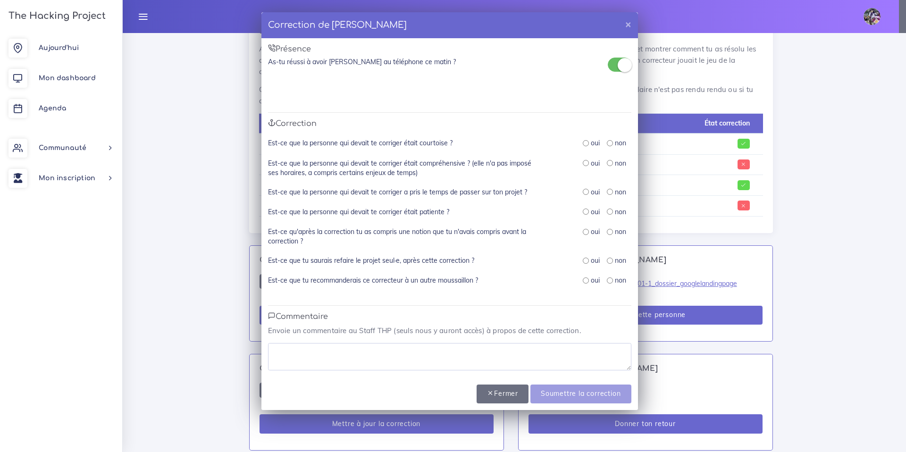
click at [589, 146] on div "oui" at bounding box center [591, 142] width 17 height 9
click at [588, 141] on div "oui" at bounding box center [591, 142] width 17 height 9
drag, startPoint x: 586, startPoint y: 165, endPoint x: 588, endPoint y: 159, distance: 6.8
click at [587, 165] on input "radio" at bounding box center [586, 163] width 6 height 6
radio input "true"
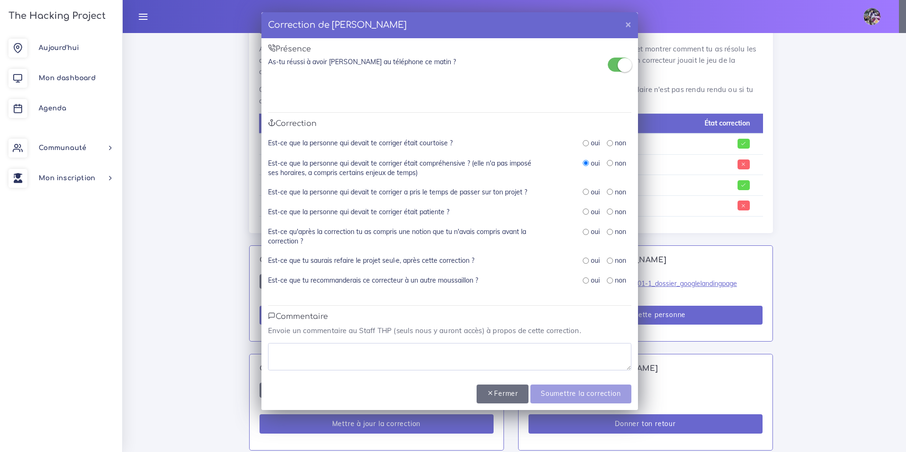
click at [588, 148] on div "oui non" at bounding box center [607, 143] width 49 height 10
click at [585, 140] on div "oui" at bounding box center [591, 142] width 17 height 9
click at [587, 195] on div "oui" at bounding box center [591, 191] width 17 height 9
click at [586, 144] on input "radio" at bounding box center [586, 143] width 6 height 6
radio input "true"
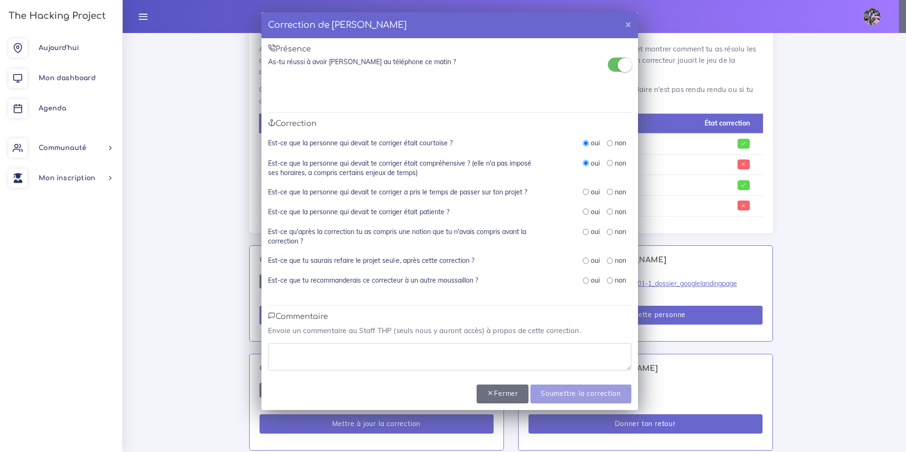
click at [585, 190] on input "radio" at bounding box center [586, 192] width 6 height 6
radio input "true"
click at [588, 214] on input "radio" at bounding box center [586, 212] width 6 height 6
radio input "true"
click at [611, 231] on input "radio" at bounding box center [610, 232] width 6 height 6
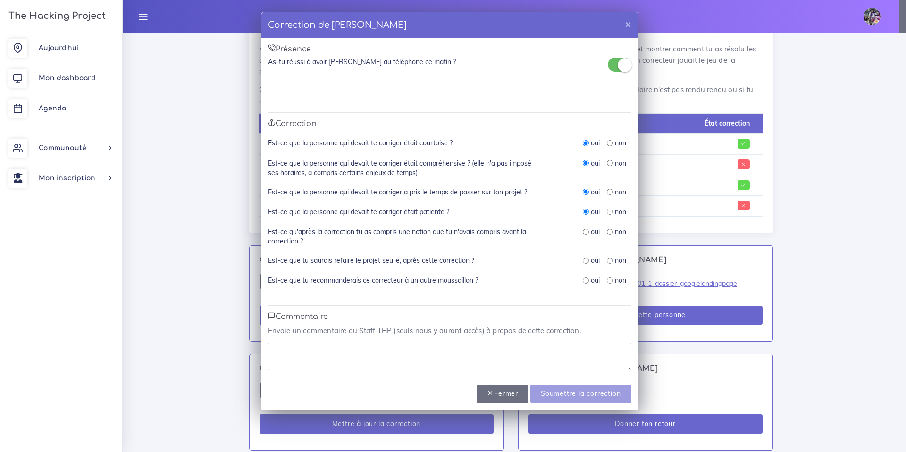
radio input "true"
click at [603, 262] on div "oui non" at bounding box center [607, 261] width 49 height 10
click at [605, 261] on div "oui non" at bounding box center [607, 261] width 49 height 10
click at [607, 260] on input "radio" at bounding box center [610, 261] width 6 height 6
radio input "true"
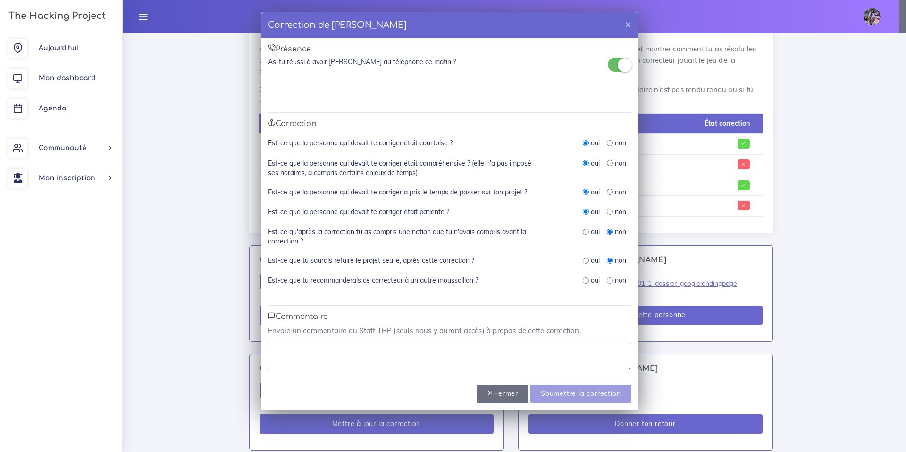
click at [587, 281] on input "radio" at bounding box center [586, 280] width 6 height 6
radio input "true"
click at [416, 351] on textarea at bounding box center [449, 356] width 363 height 27
type textarea "o"
type textarea "t"
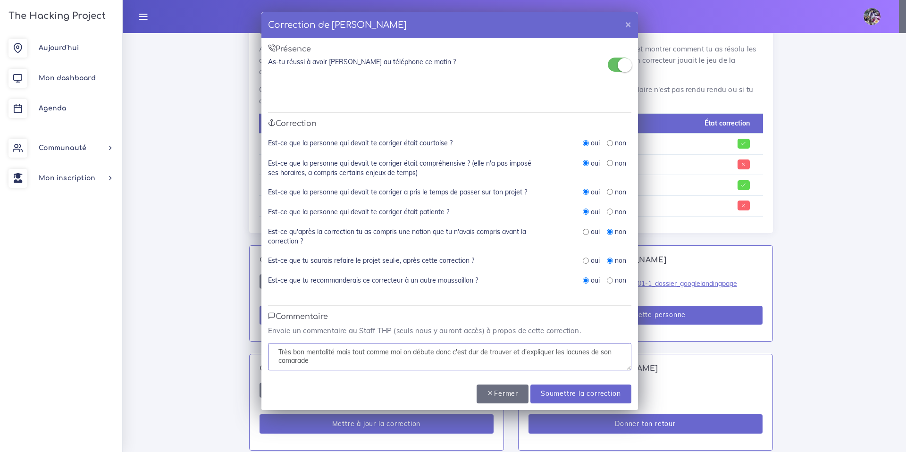
drag, startPoint x: 519, startPoint y: 353, endPoint x: 481, endPoint y: 349, distance: 37.9
click at [482, 349] on textarea "Très bon mentalité mais tout comme moi on débute donc c'est dur de trouver et d…" at bounding box center [449, 356] width 363 height 27
click at [481, 349] on textarea "Très bon mentalité mais tout comme moi on débute donc c'est dur de trouver et d…" at bounding box center [449, 356] width 363 height 27
click at [503, 351] on textarea "Très bon mentalité mais tout comme moi on débute donc c'est dur trouver et d'ex…" at bounding box center [449, 356] width 363 height 27
click at [604, 351] on textarea "Très bon mentalité mais tout comme moi on débute donc c'est dur d'expliquer les…" at bounding box center [449, 356] width 363 height 27
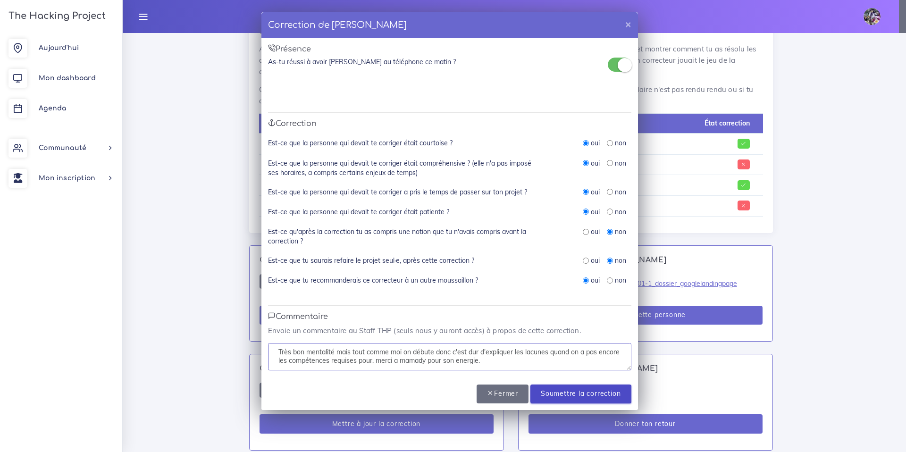
type textarea "Très bon mentalité mais tout comme moi on débute donc c'est dur d'expliquer les…"
click at [565, 386] on input "Soumettre la correction" at bounding box center [580, 394] width 101 height 19
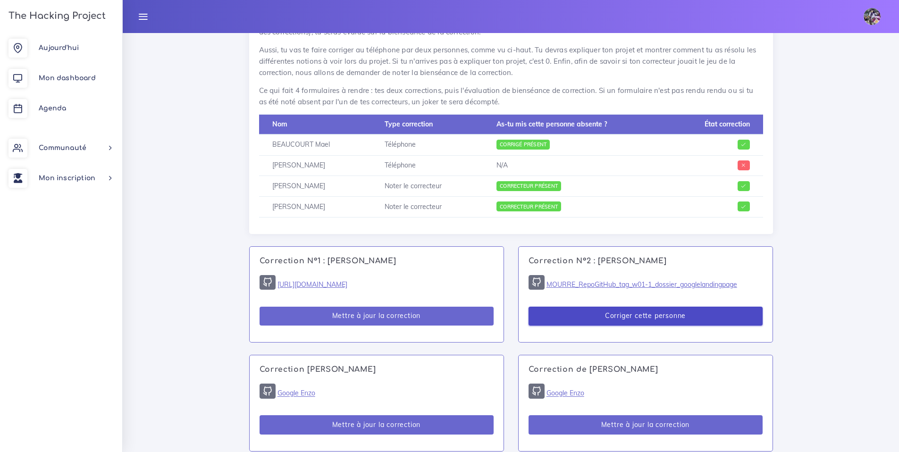
click at [605, 307] on button "Corriger cette personne" at bounding box center [646, 316] width 234 height 19
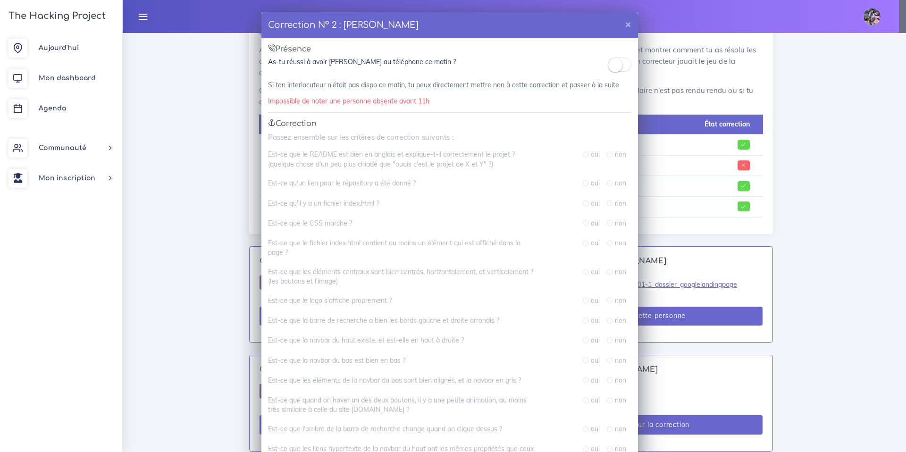
click at [190, 214] on div "Correction N° 2 : [PERSON_NAME] × Présence As-tu réussi à avoir [PERSON_NAME] a…" at bounding box center [453, 226] width 906 height 452
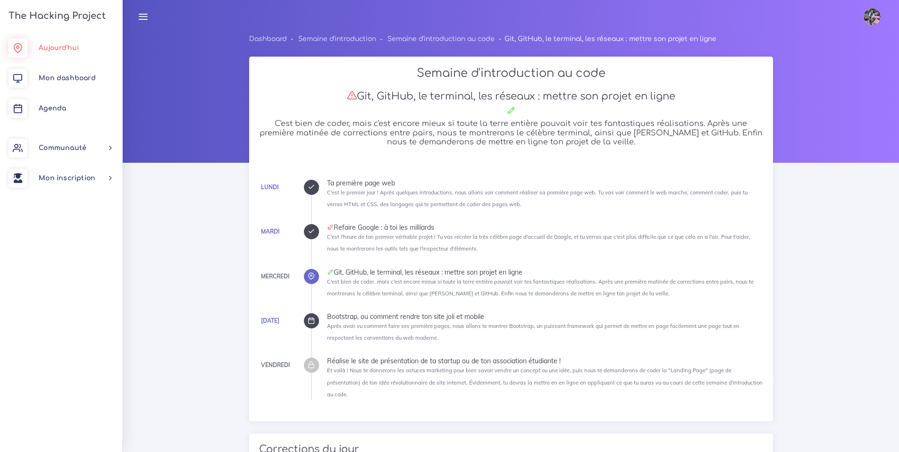
click at [59, 46] on span "Aujourd'hui" at bounding box center [59, 47] width 40 height 7
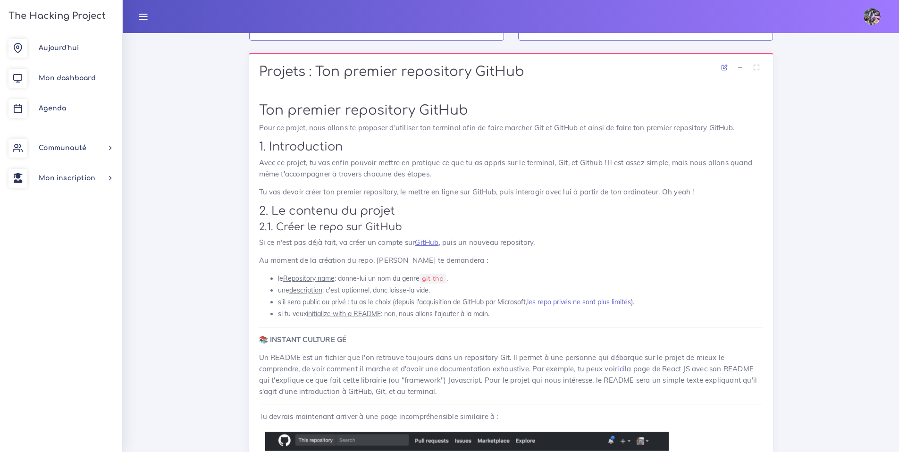
scroll to position [897, 0]
click at [56, 106] on span "Agenda" at bounding box center [52, 108] width 27 height 7
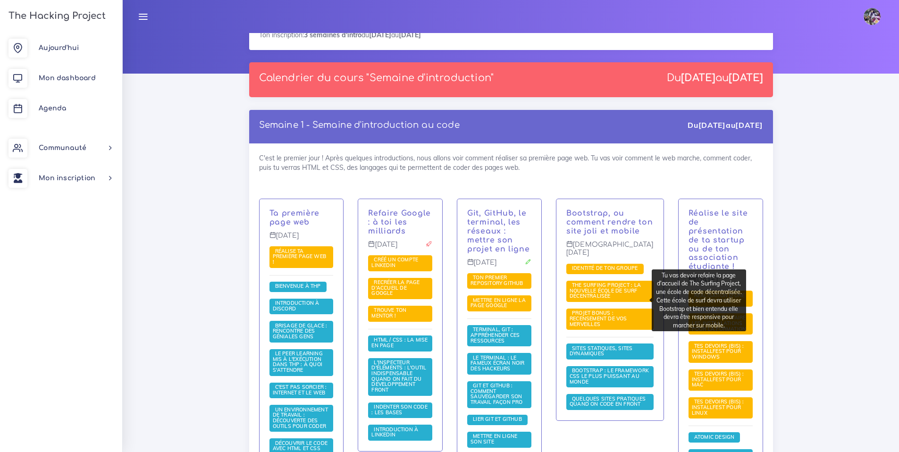
scroll to position [169, 0]
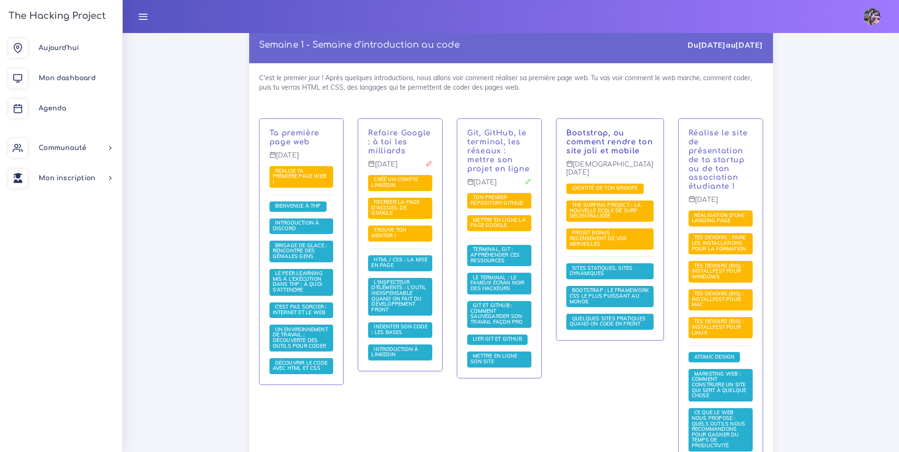
click at [599, 148] on link "Bootstrap, ou comment rendre ton site joli et mobile" at bounding box center [609, 142] width 87 height 26
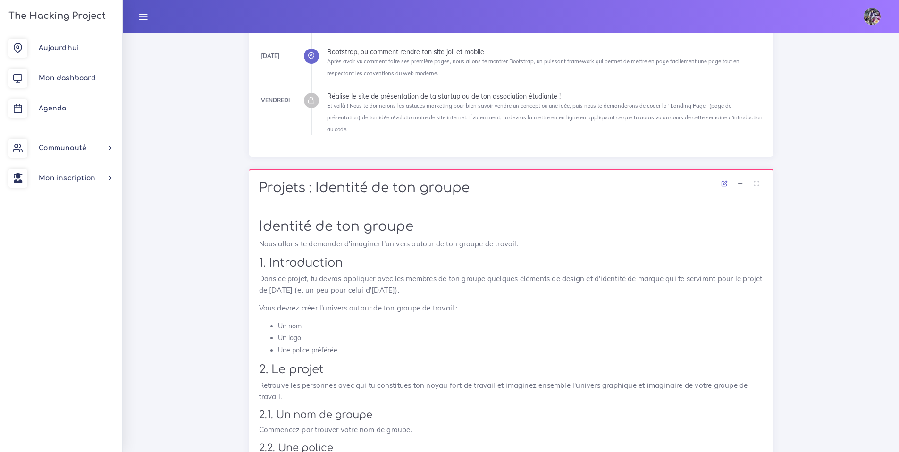
scroll to position [194, 0]
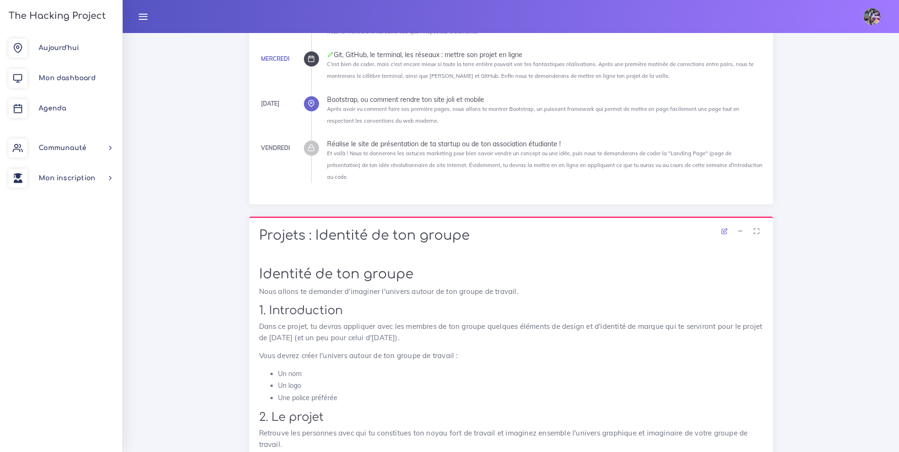
click at [74, 10] on link "The Hacking Project" at bounding box center [56, 15] width 100 height 31
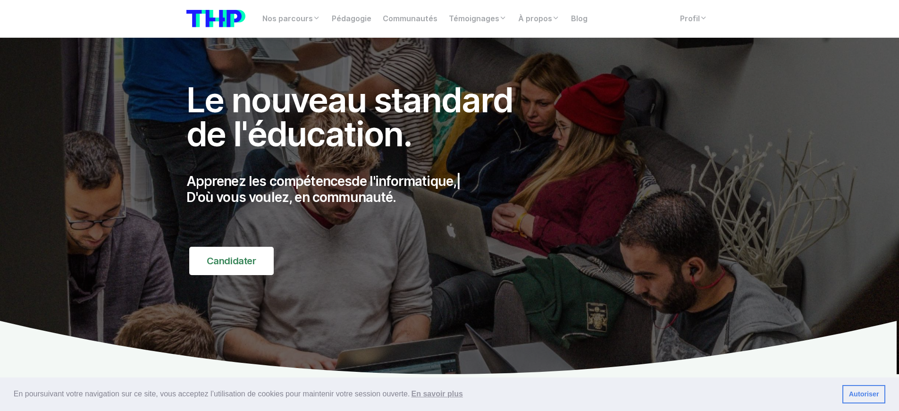
click at [233, 22] on img at bounding box center [215, 18] width 59 height 17
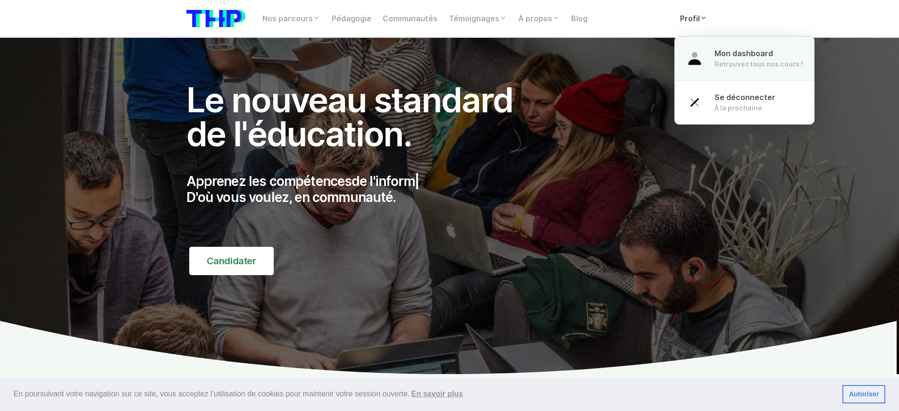
click at [707, 52] on link "Mon dashboard Retrouvez tous nos cours !" at bounding box center [744, 58] width 139 height 44
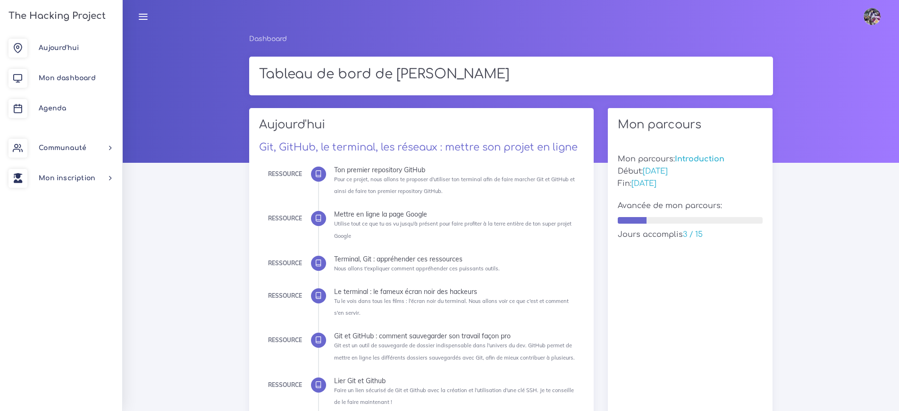
click at [147, 18] on icon at bounding box center [143, 16] width 10 height 10
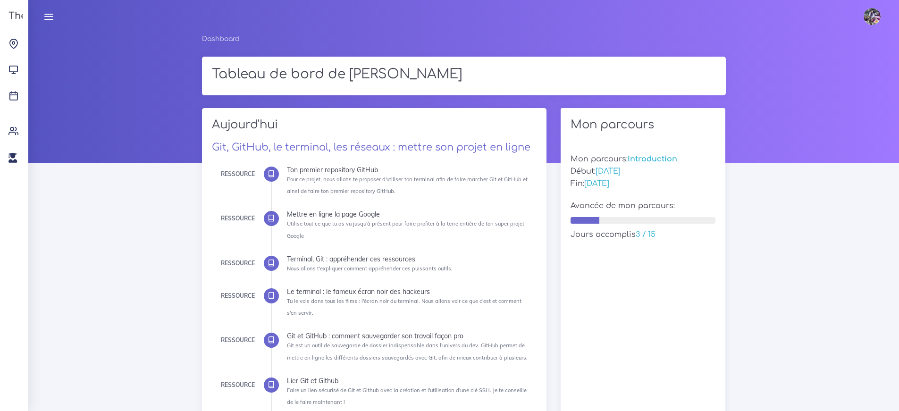
click at [58, 16] on link at bounding box center [49, 16] width 24 height 33
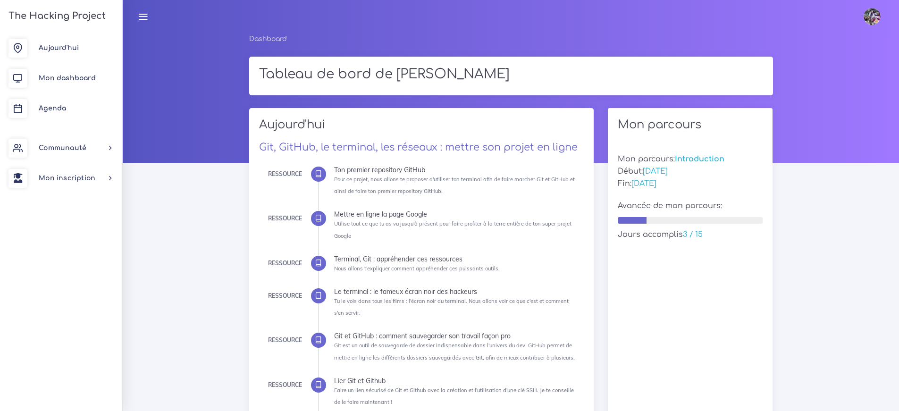
click at [53, 21] on h3 "The Hacking Project" at bounding box center [56, 16] width 100 height 10
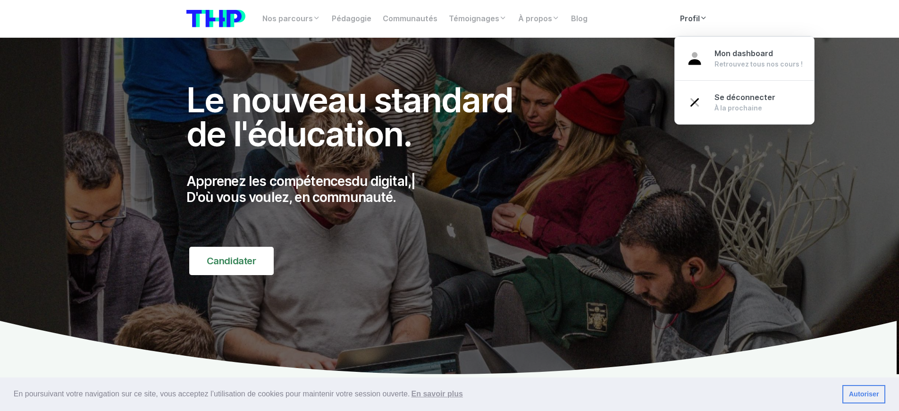
click at [686, 24] on link "Profil" at bounding box center [693, 18] width 39 height 19
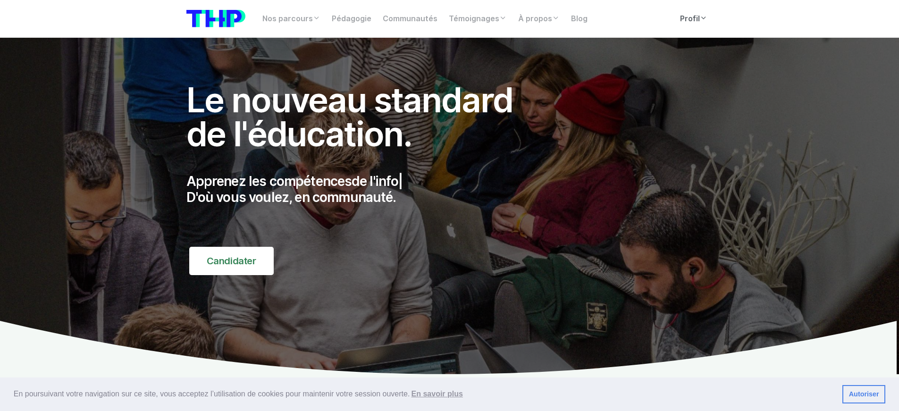
click at [688, 26] on link "Profil" at bounding box center [693, 18] width 39 height 19
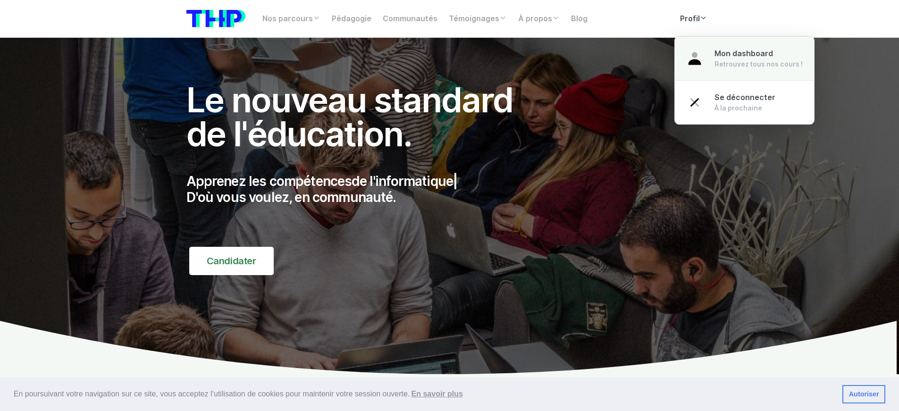
click at [704, 62] on link "Mon dashboard Retrouvez tous nos cours !" at bounding box center [744, 58] width 139 height 44
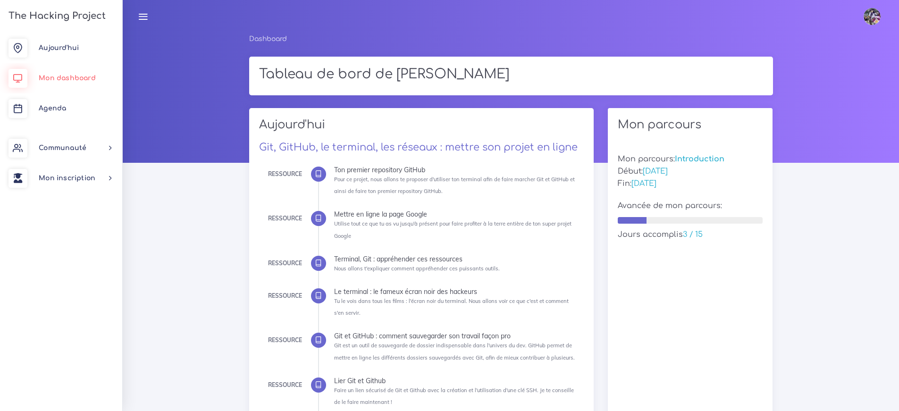
click at [77, 79] on span "Mon dashboard" at bounding box center [67, 78] width 57 height 7
click at [80, 76] on span "Mon dashboard" at bounding box center [67, 78] width 57 height 7
click at [75, 48] on span "Aujourd'hui" at bounding box center [59, 47] width 40 height 7
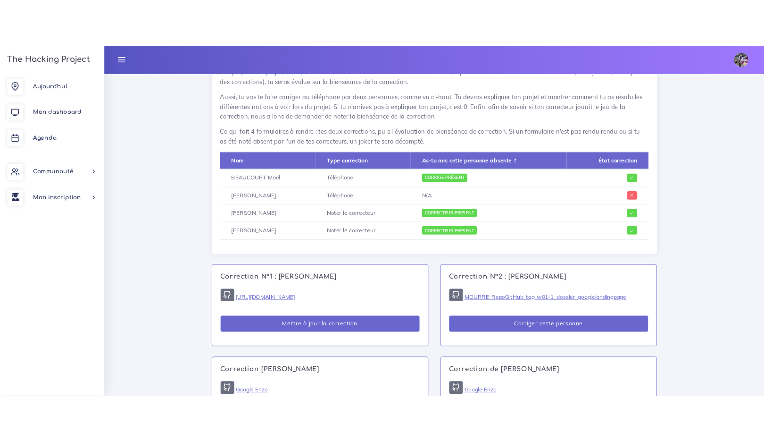
scroll to position [482, 0]
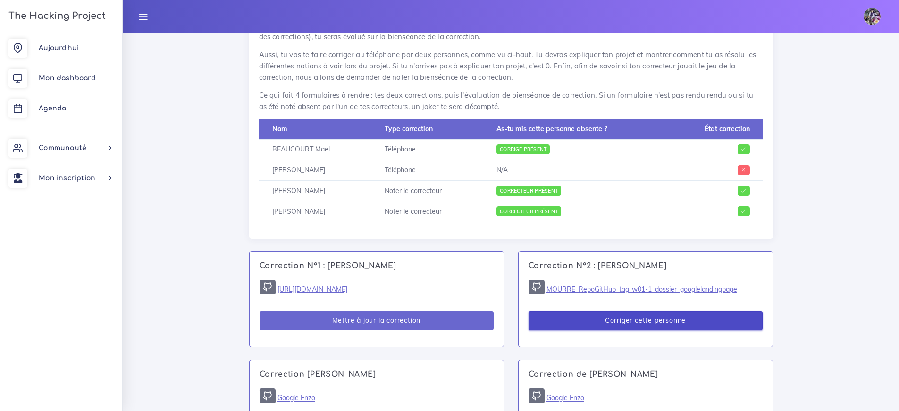
click at [618, 311] on button "Corriger cette personne" at bounding box center [646, 320] width 234 height 19
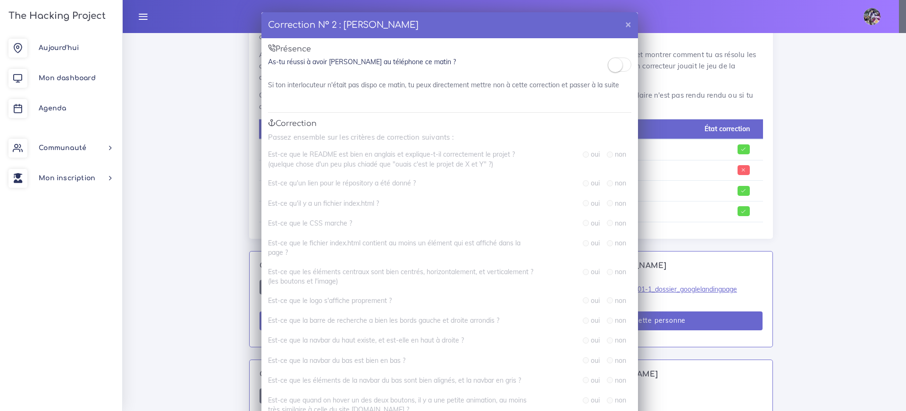
click at [161, 105] on div "Correction N° 2 : Sophie MOURRE × Présence As-tu réussi à avoir Sophie au télép…" at bounding box center [453, 205] width 906 height 411
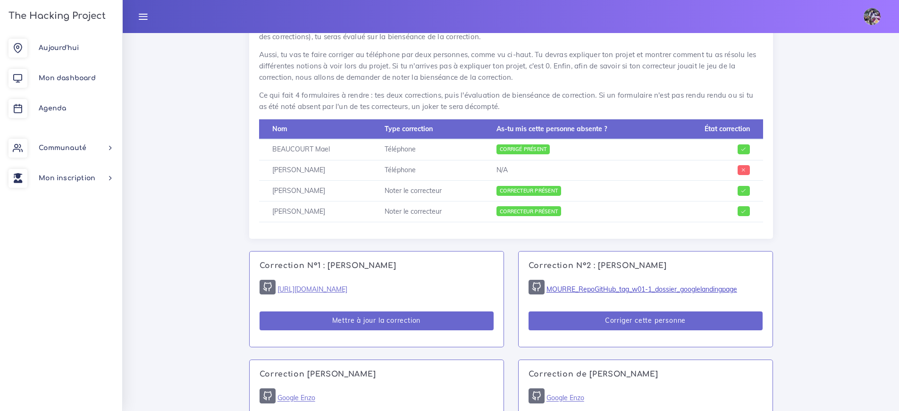
click at [637, 285] on link "MOURRE_RepoGitHub_tag_w01-1_dossier_googlelandingpage" at bounding box center [641, 289] width 191 height 8
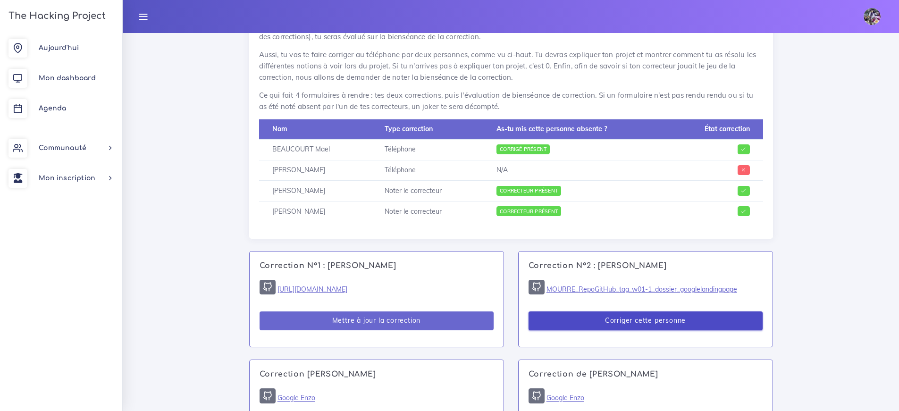
click at [570, 311] on button "Corriger cette personne" at bounding box center [646, 320] width 234 height 19
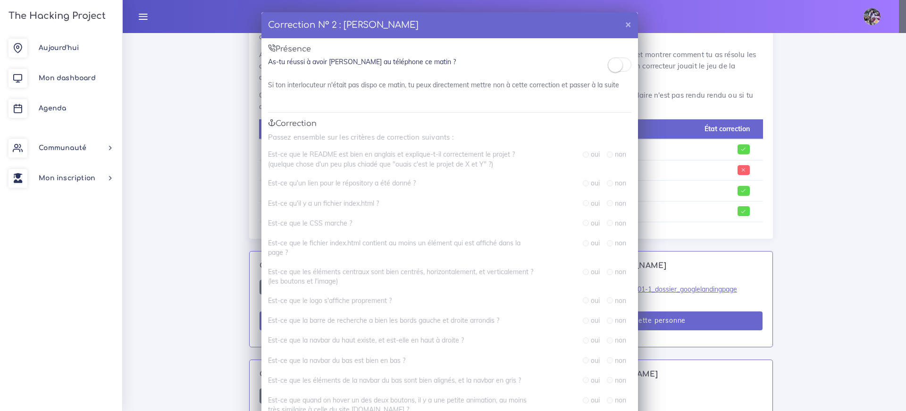
drag, startPoint x: 613, startPoint y: 63, endPoint x: 615, endPoint y: 75, distance: 11.9
click at [613, 63] on small at bounding box center [615, 65] width 14 height 14
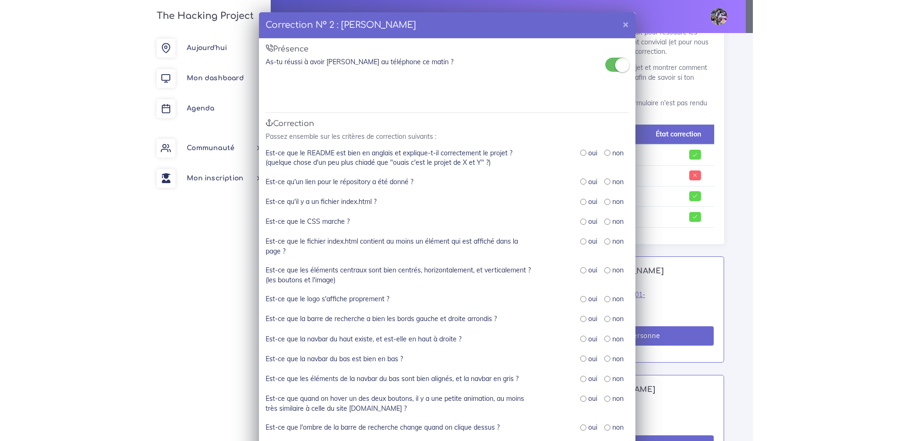
scroll to position [458, 0]
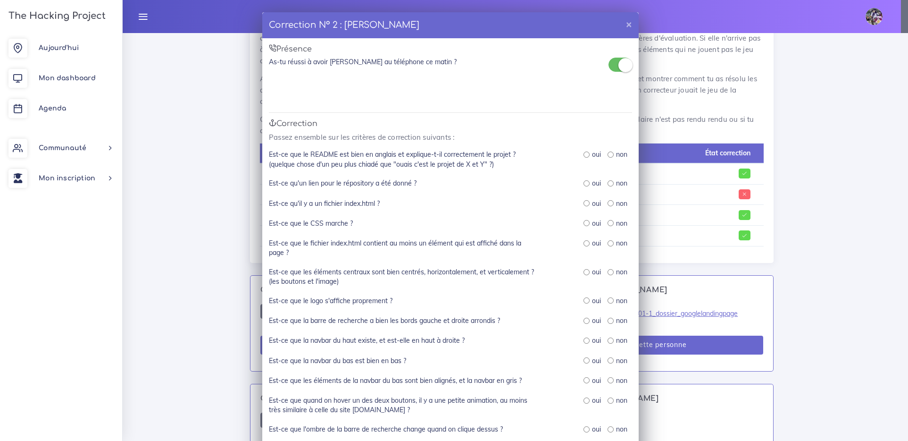
click at [588, 156] on div "oui" at bounding box center [592, 154] width 17 height 9
click at [611, 154] on div "non" at bounding box center [617, 154] width 19 height 9
drag, startPoint x: 192, startPoint y: 128, endPoint x: 196, endPoint y: 104, distance: 24.4
click at [193, 129] on div "Correction N° 2 : Sophie MOURRE × Présence As-tu réussi à avoir Sophie au télép…" at bounding box center [454, 220] width 908 height 441
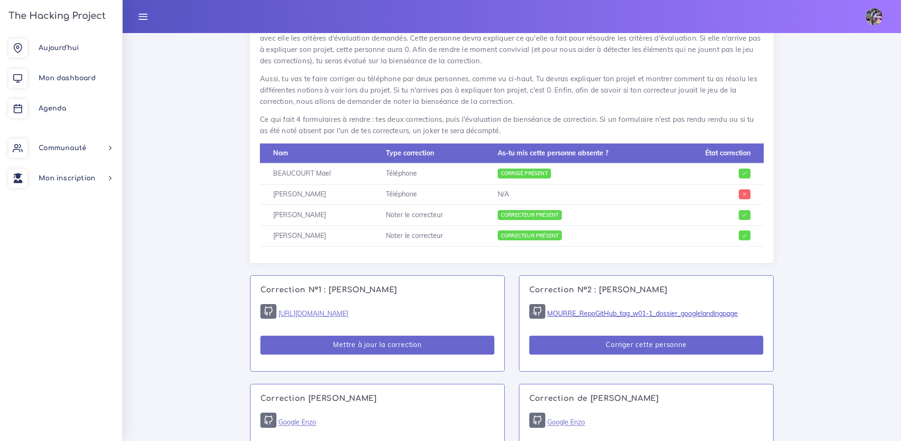
click at [579, 309] on link "MOURRE_RepoGitHub_tag_w01-1_dossier_googlelandingpage" at bounding box center [642, 313] width 191 height 8
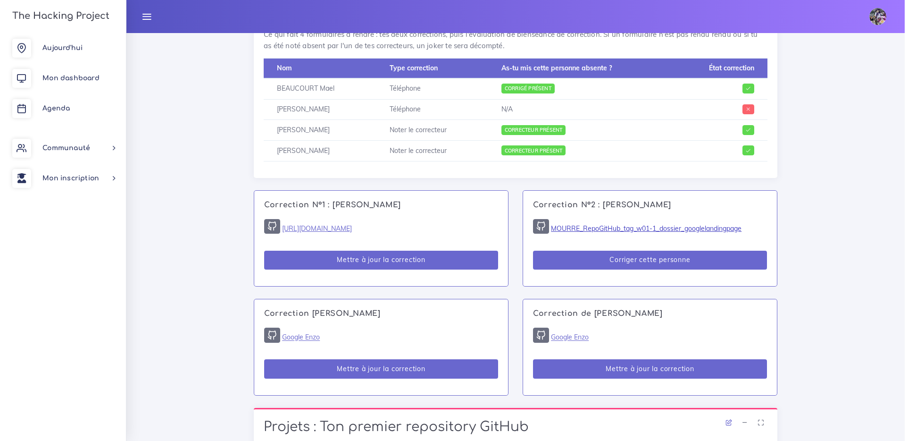
scroll to position [545, 0]
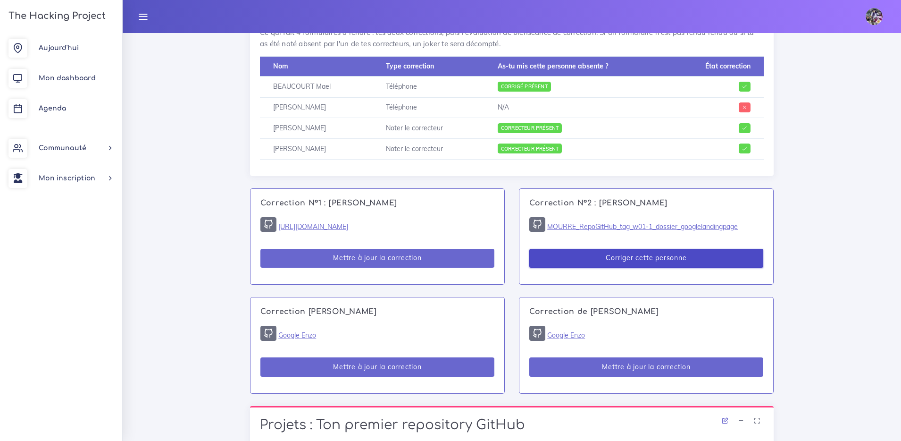
click at [617, 249] on button "Corriger cette personne" at bounding box center [646, 258] width 234 height 19
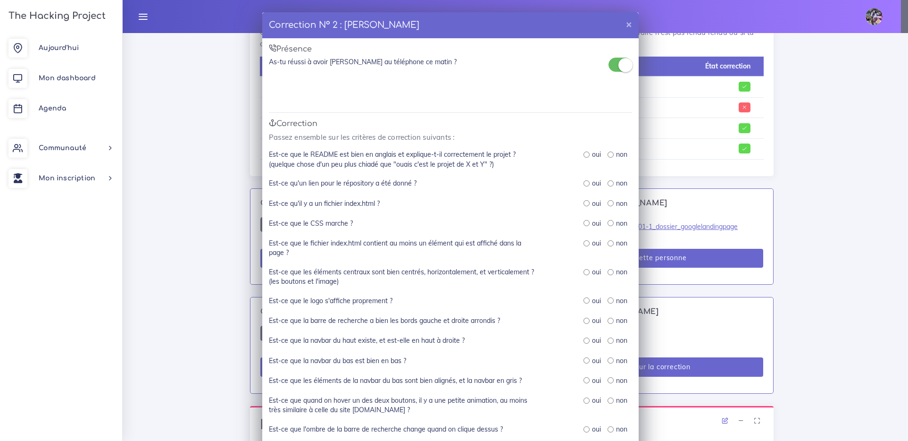
click at [580, 152] on div "oui non" at bounding box center [592, 159] width 94 height 19
click at [584, 154] on input "radio" at bounding box center [587, 154] width 6 height 6
radio input "true"
click at [584, 185] on input "radio" at bounding box center [587, 183] width 6 height 6
radio input "true"
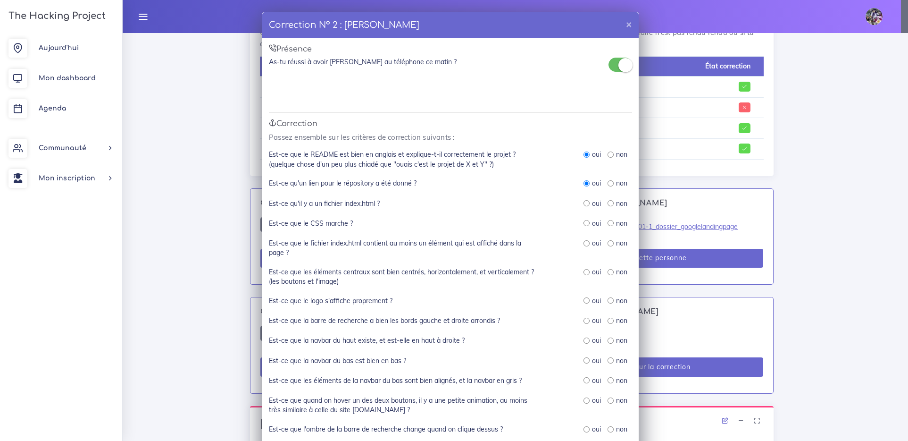
click at [584, 204] on input "radio" at bounding box center [587, 203] width 6 height 6
radio input "true"
click at [584, 225] on input "radio" at bounding box center [587, 223] width 6 height 6
radio input "true"
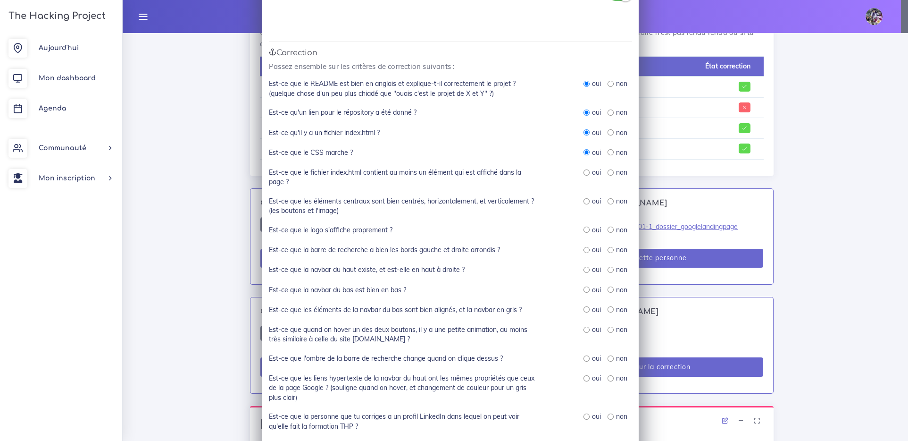
scroll to position [117, 0]
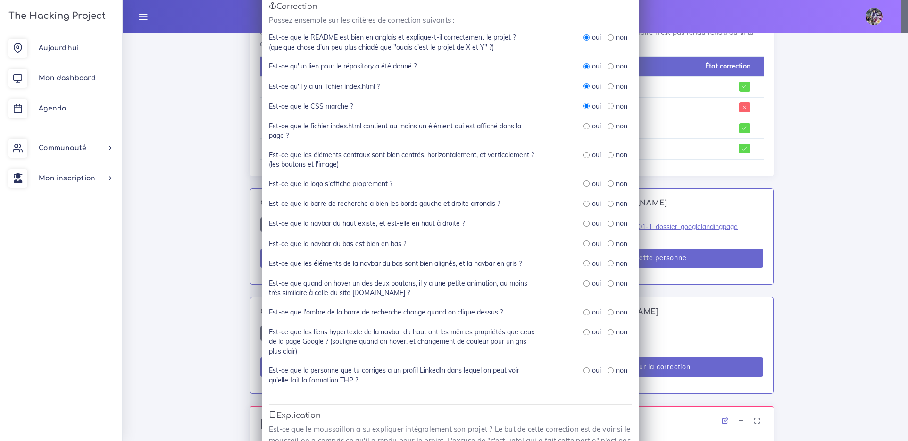
click at [587, 129] on div "oui" at bounding box center [592, 125] width 17 height 9
click at [586, 156] on input "radio" at bounding box center [587, 155] width 6 height 6
radio input "true"
drag, startPoint x: 588, startPoint y: 141, endPoint x: 587, endPoint y: 136, distance: 4.8
click at [588, 141] on div "Est-ce que le fichier index.html contient au moins un élément qui est affiché d…" at bounding box center [450, 135] width 363 height 29
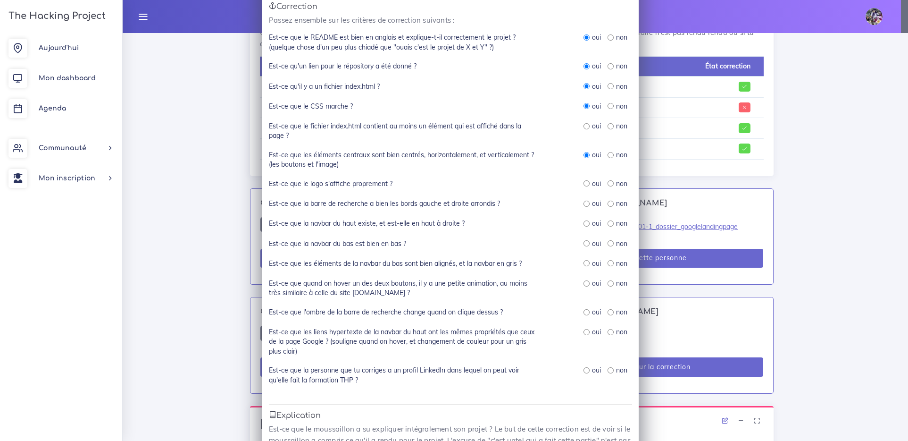
click at [585, 124] on input "radio" at bounding box center [587, 126] width 6 height 6
radio input "true"
click at [586, 182] on input "radio" at bounding box center [587, 183] width 6 height 6
radio input "true"
click at [587, 201] on div "oui" at bounding box center [592, 203] width 17 height 9
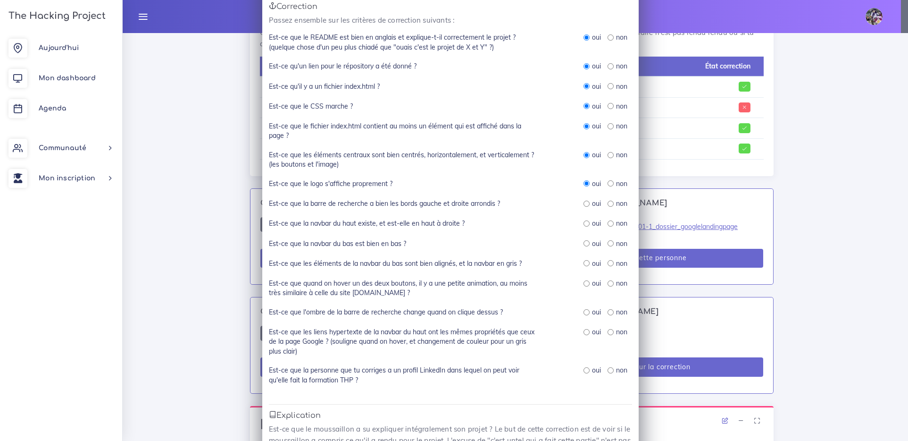
click at [584, 220] on input "radio" at bounding box center [587, 223] width 6 height 6
radio input "true"
click at [584, 203] on input "radio" at bounding box center [587, 204] width 6 height 6
radio input "true"
click at [584, 243] on input "radio" at bounding box center [587, 243] width 6 height 6
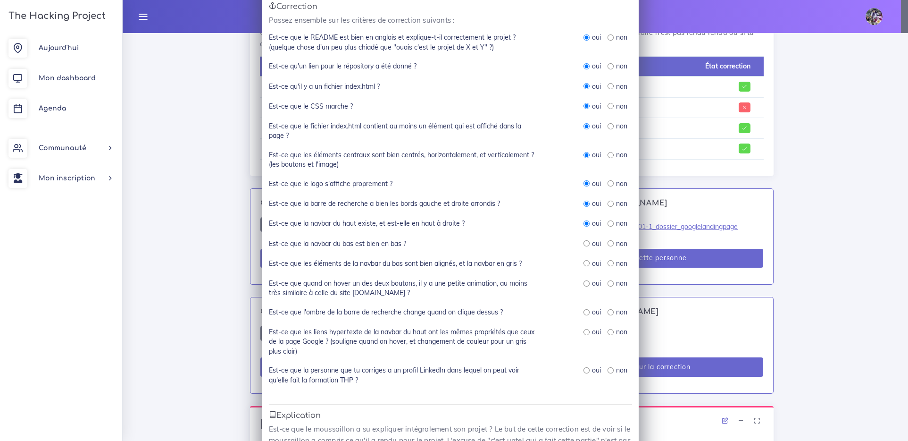
radio input "true"
click at [586, 259] on div "oui" at bounding box center [592, 263] width 17 height 9
click at [584, 261] on input "radio" at bounding box center [587, 263] width 6 height 6
radio input "true"
click at [586, 280] on input "radio" at bounding box center [587, 283] width 6 height 6
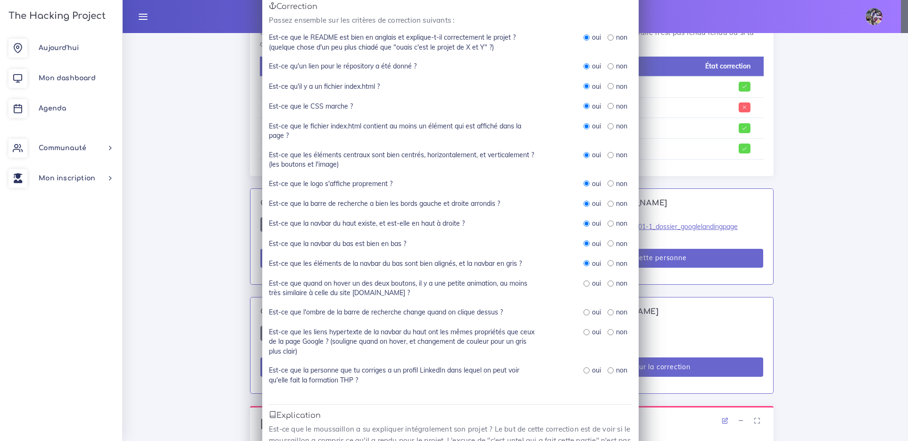
radio input "true"
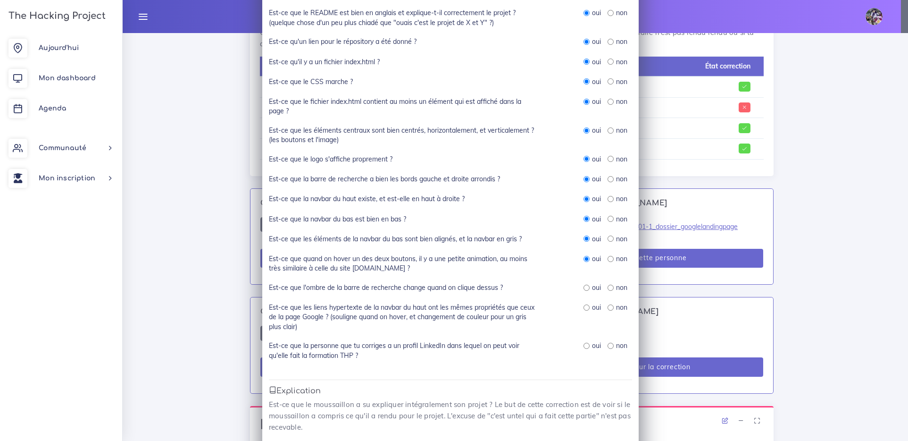
scroll to position [149, 0]
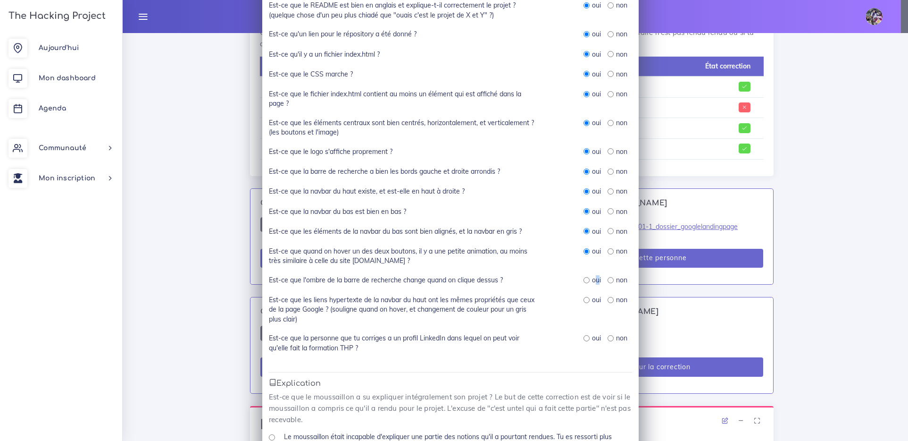
click at [593, 277] on label "oui" at bounding box center [596, 279] width 9 height 9
click at [587, 297] on div "oui" at bounding box center [592, 299] width 17 height 9
click at [584, 299] on input "radio" at bounding box center [587, 300] width 6 height 6
radio input "true"
click at [585, 277] on input "radio" at bounding box center [587, 280] width 6 height 6
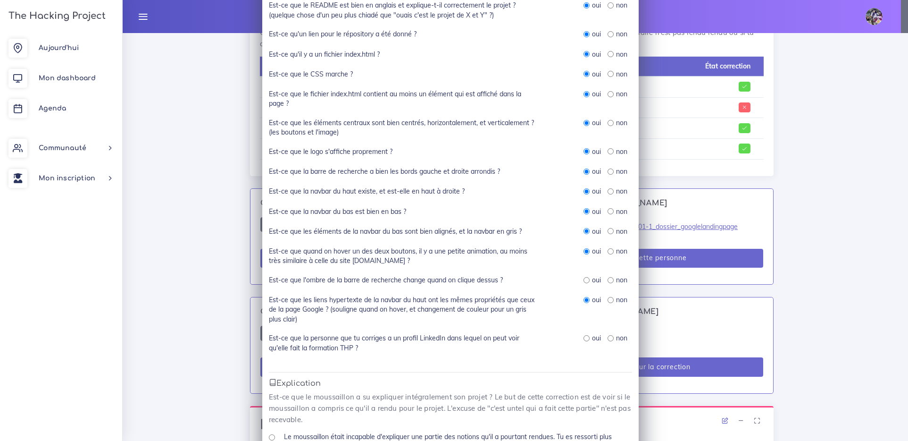
radio input "true"
click at [584, 337] on input "radio" at bounding box center [587, 338] width 6 height 6
radio input "true"
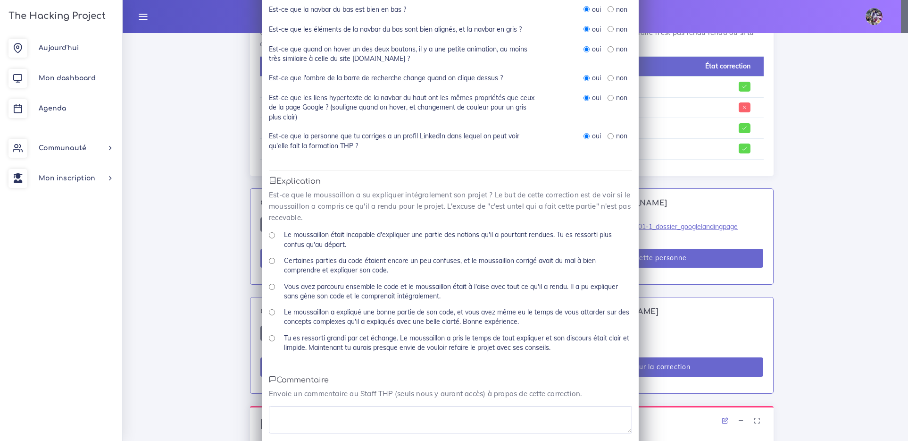
scroll to position [358, 0]
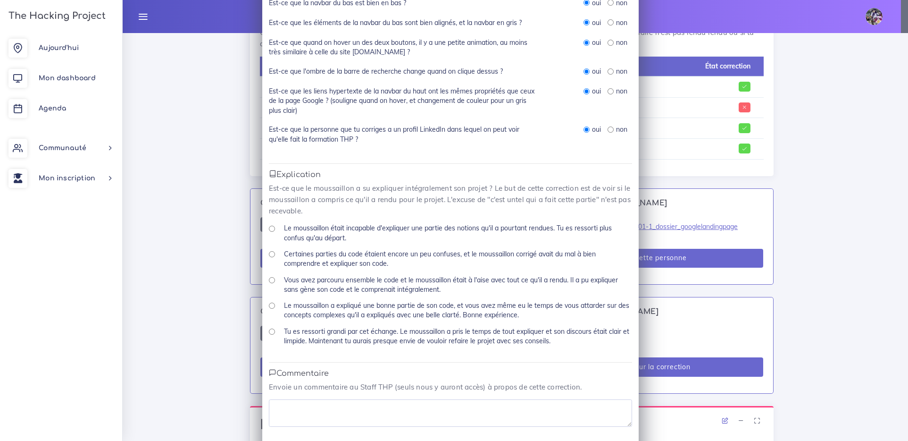
click at [284, 334] on label "Tu es ressorti grandi par cet échange. Le moussaillon a pris le temps de tout e…" at bounding box center [458, 336] width 349 height 19
click at [276, 331] on div "Tu es ressorti grandi par cet échange. Le moussaillon a pris le temps de tout e…" at bounding box center [450, 340] width 363 height 26
click at [270, 336] on div "Tu es ressorti grandi par cet échange. Le moussaillon a pris le temps de tout e…" at bounding box center [450, 340] width 363 height 26
click at [269, 334] on input "Tu es ressorti grandi par cet échange. Le moussaillon a pris le temps de tout e…" at bounding box center [272, 331] width 6 height 6
radio input "true"
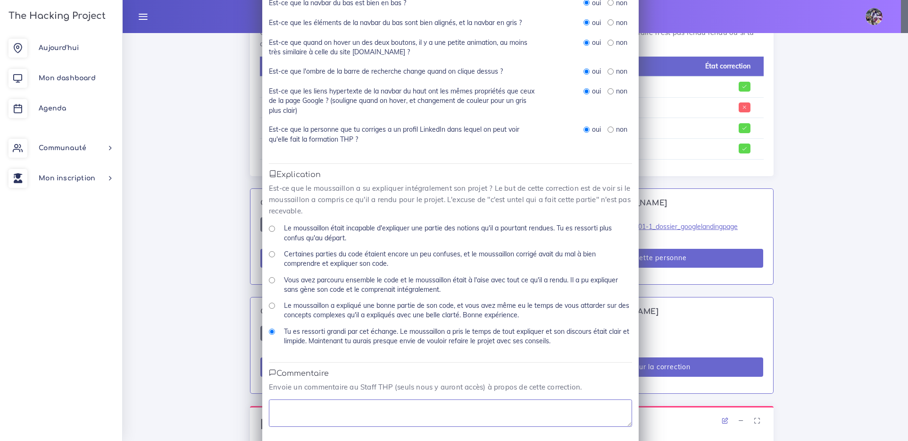
click at [446, 406] on textarea at bounding box center [450, 412] width 363 height 27
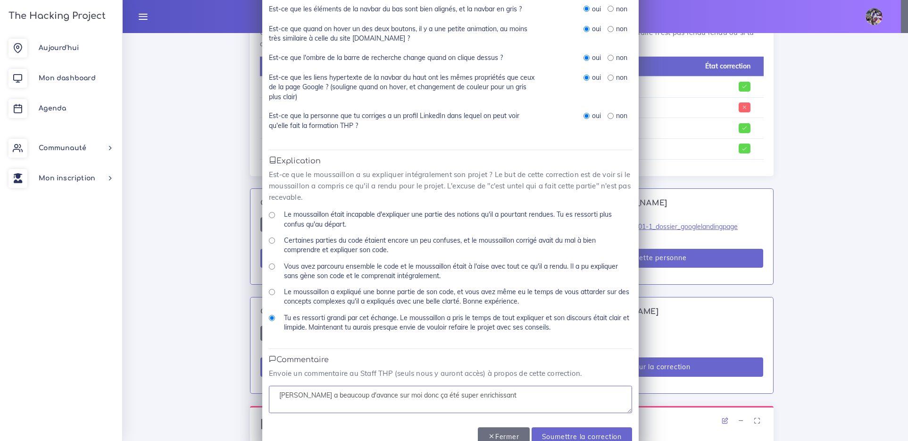
scroll to position [378, 0]
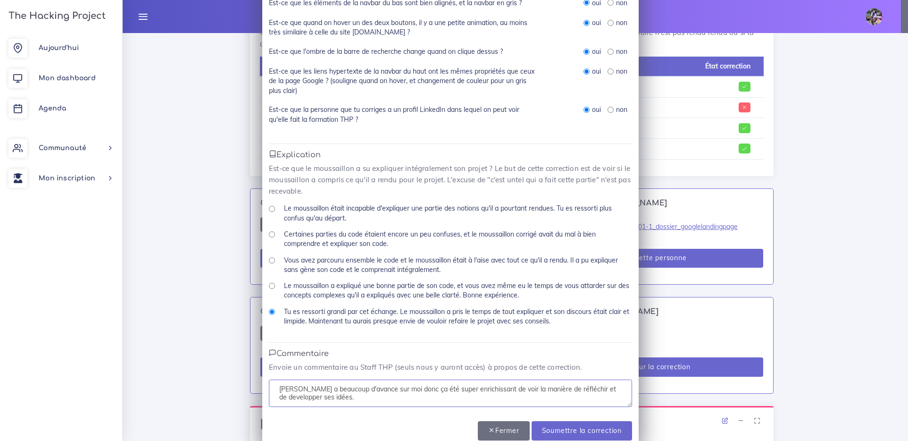
click at [509, 390] on textarea "Sophie a beaucoup d'avance sur moi donc ça été super enrichissant de voir la ma…" at bounding box center [450, 392] width 363 height 27
drag, startPoint x: 598, startPoint y: 398, endPoint x: 520, endPoint y: 410, distance: 78.8
click at [598, 398] on textarea "Sophie a beaucoup d'avance sur moi donc ça été super enrichissant de voir sa ma…" at bounding box center [450, 392] width 363 height 27
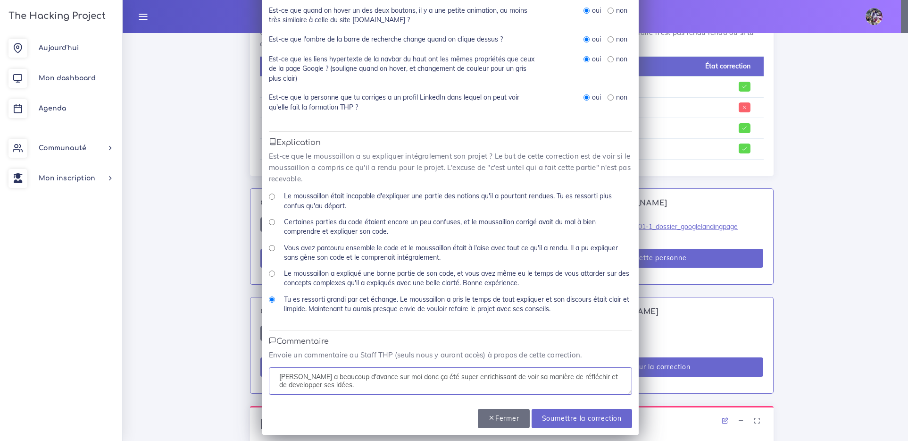
scroll to position [395, 0]
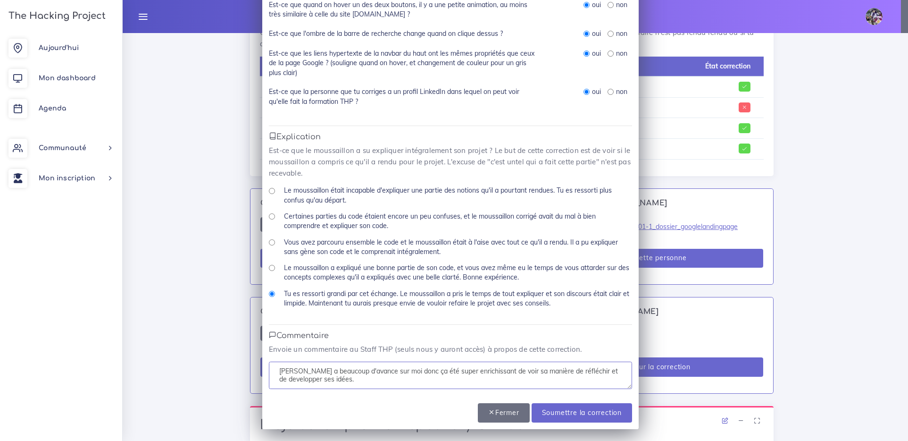
click at [364, 371] on textarea "Sophie a beaucoup d'avance sur moi donc ça été super enrichissant de voir sa ma…" at bounding box center [450, 374] width 363 height 27
click at [510, 372] on textarea "Sophie a beaucoup d'avance et des notions de codes solides par rapport sur moi …" at bounding box center [450, 374] width 363 height 27
click at [531, 375] on textarea "Sophie a beaucoup d'avance et des notions de codes solides par rapport à moi do…" at bounding box center [450, 374] width 363 height 27
type textarea "Sophie a beaucoup d'avance et des notions de codes solides par rapport à moi, ç…"
click at [576, 408] on input "Soumettre la correction" at bounding box center [582, 412] width 101 height 19
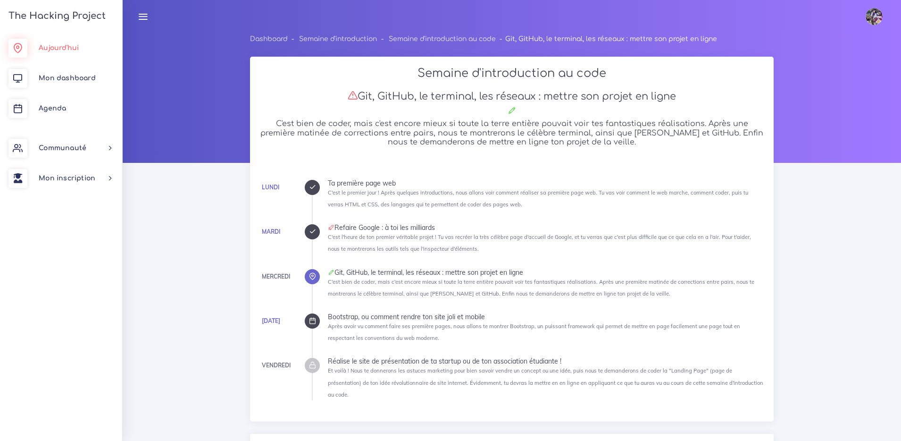
click at [57, 50] on span "Aujourd'hui" at bounding box center [59, 47] width 40 height 7
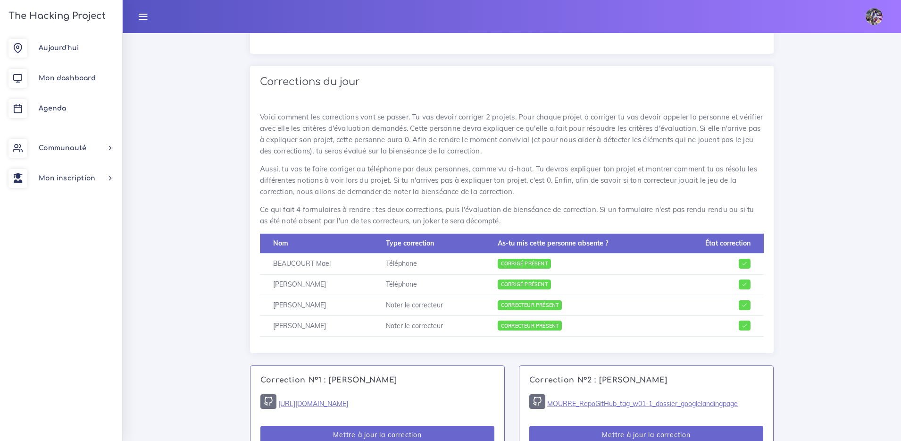
scroll to position [369, 0]
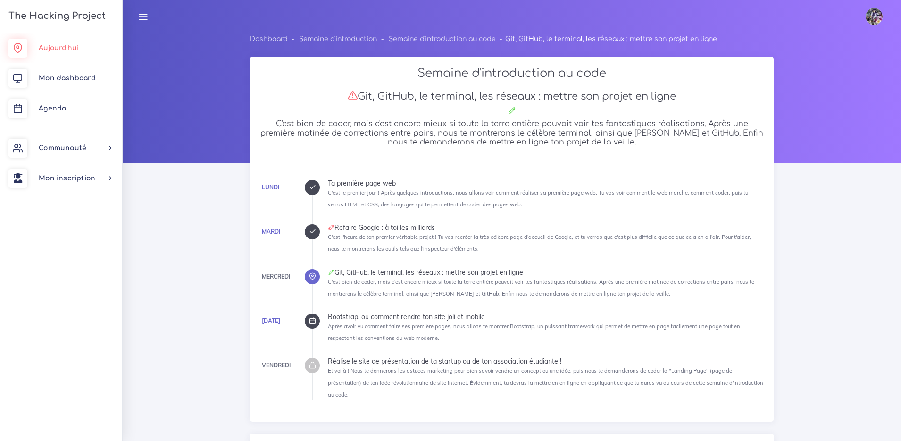
click at [79, 45] on link "Aujourd'hui" at bounding box center [61, 48] width 122 height 30
click at [352, 233] on li "Mardi Refaire Google : à toi les milliards C'est l'heure de ton premier véritab…" at bounding box center [546, 239] width 436 height 30
click at [356, 234] on li "Mardi Refaire Google : à toi les milliards C'est l'heure de ton premier véritab…" at bounding box center [546, 239] width 436 height 30
click at [309, 234] on icon at bounding box center [312, 231] width 7 height 7
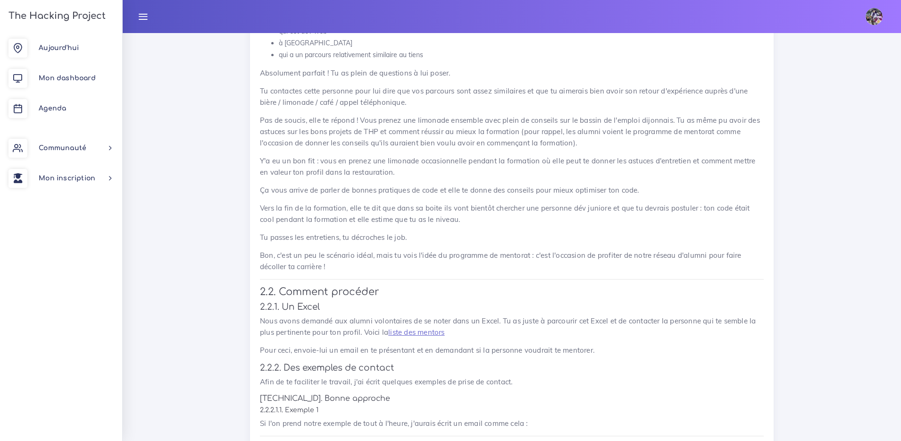
scroll to position [2076, 0]
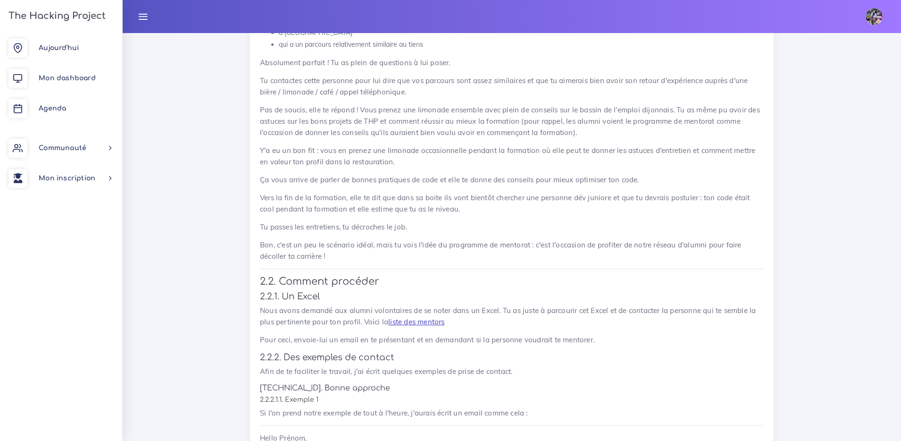
click at [411, 317] on link "liste des mentors" at bounding box center [416, 321] width 56 height 9
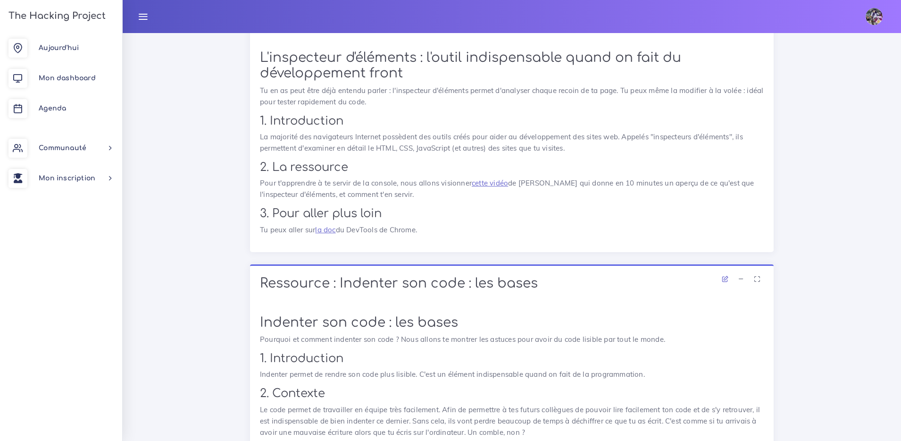
scroll to position [5070, 0]
